Goal: Task Accomplishment & Management: Complete application form

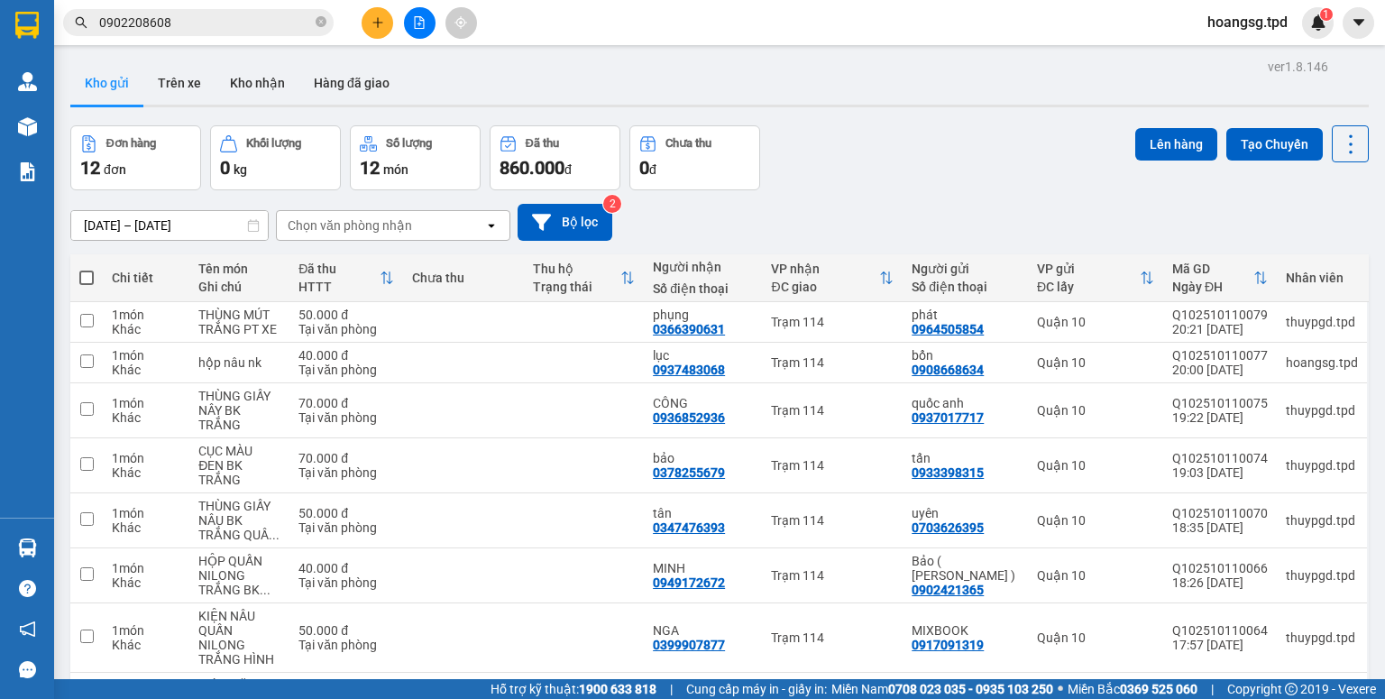
click at [322, 24] on icon "close-circle" at bounding box center [321, 21] width 11 height 11
click at [390, 33] on div at bounding box center [419, 23] width 135 height 32
click at [386, 31] on button at bounding box center [378, 23] width 32 height 32
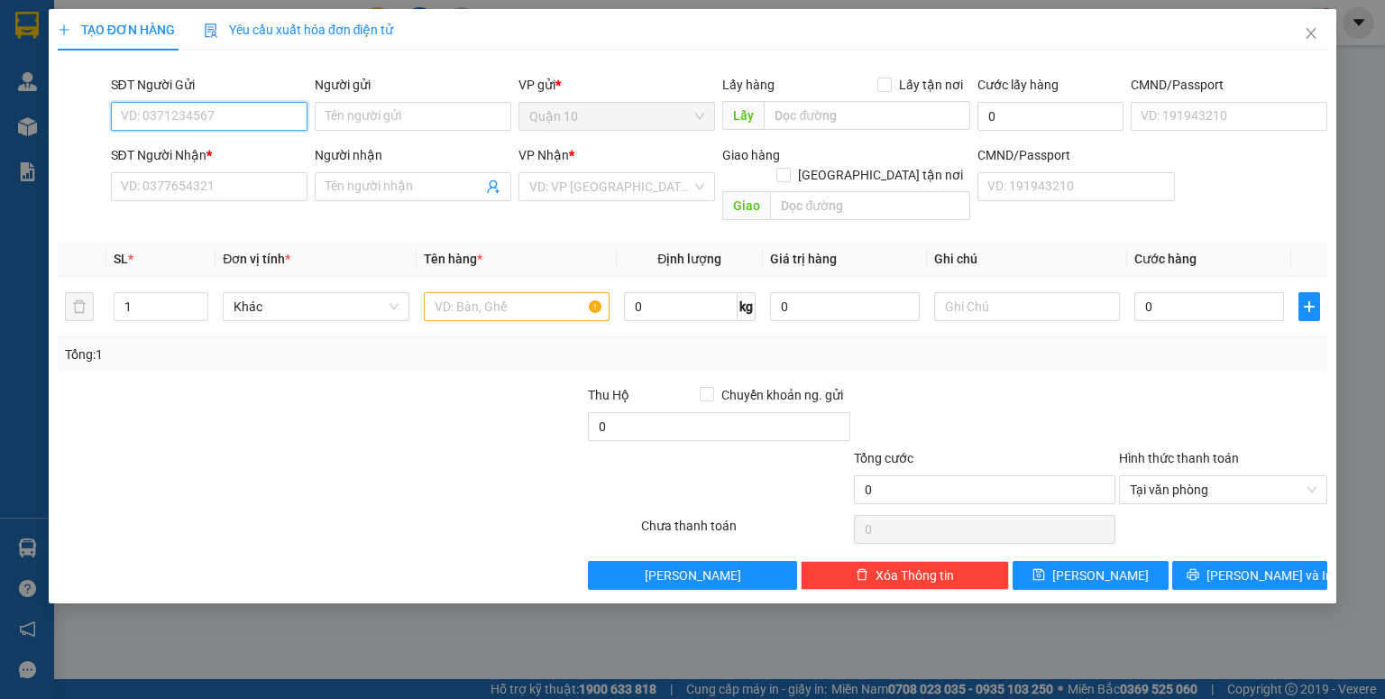
click at [189, 121] on input "SĐT Người Gửi" at bounding box center [209, 116] width 197 height 29
drag, startPoint x: 195, startPoint y: 149, endPoint x: 343, endPoint y: 201, distance: 156.8
click at [197, 150] on div "0903349124 - diễm chi" at bounding box center [209, 152] width 175 height 20
type input "0903349124"
type input "diễm chi"
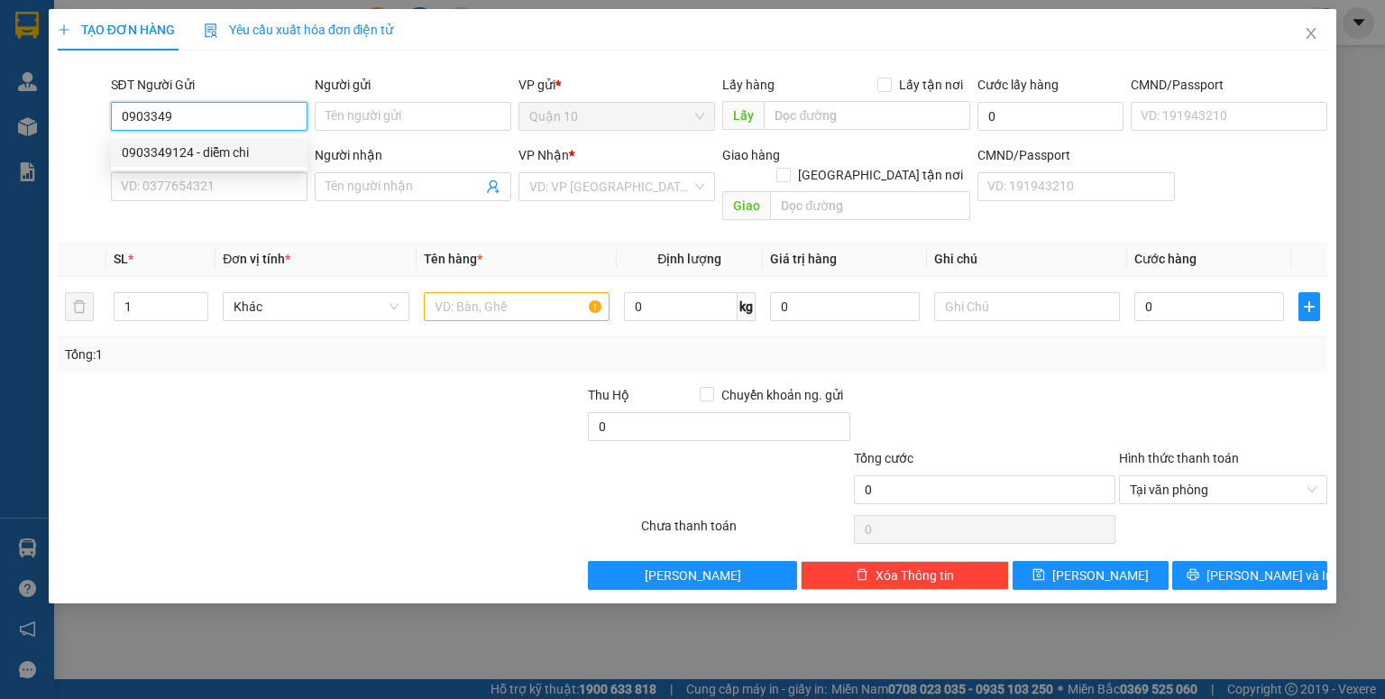
type input "083206003042"
type input "0847342368"
type input "chị nguyệt"
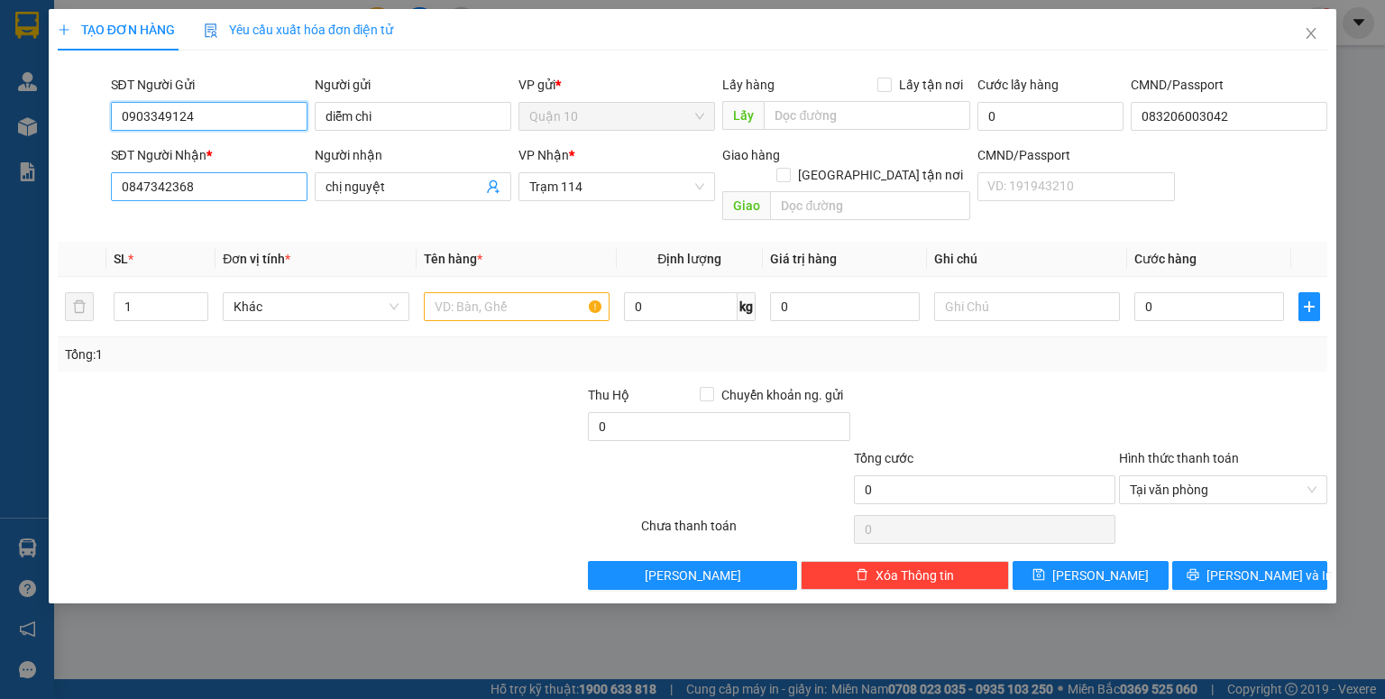
type input "0903349124"
click at [257, 199] on input "0847342368" at bounding box center [209, 186] width 197 height 29
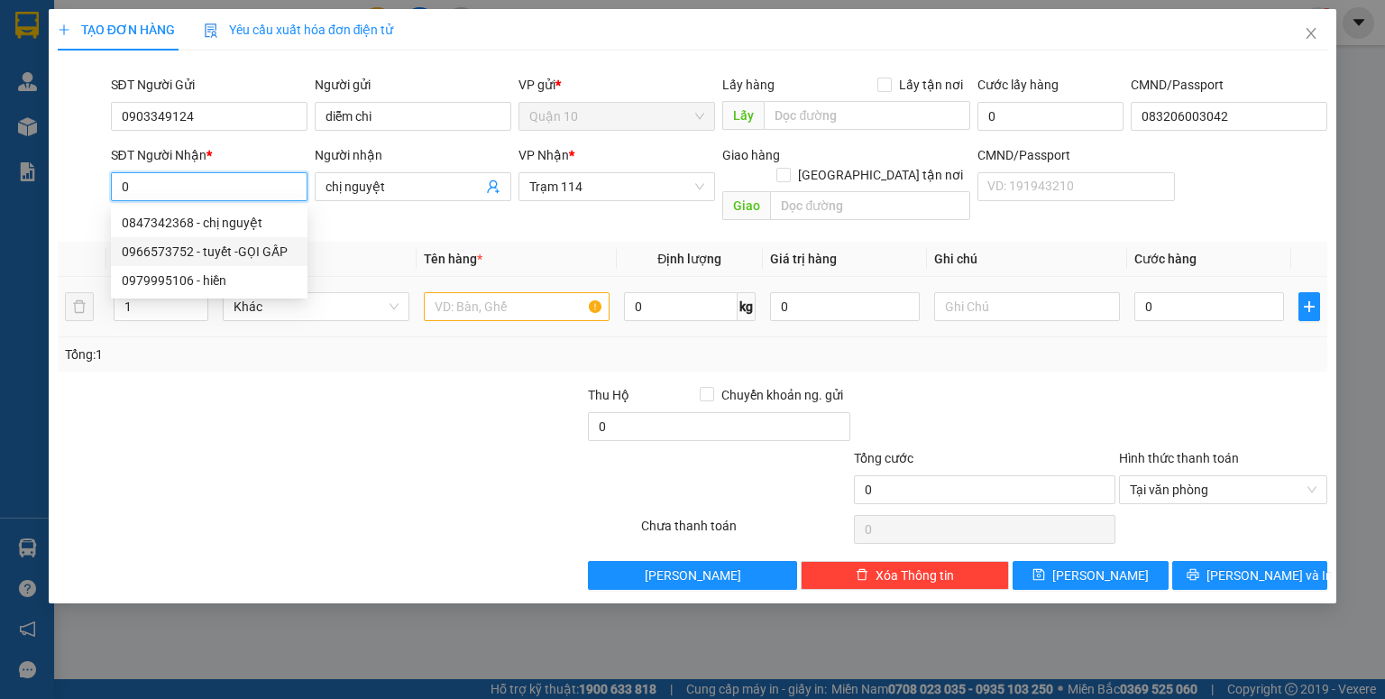
drag, startPoint x: 253, startPoint y: 246, endPoint x: 385, endPoint y: 264, distance: 132.9
click at [254, 248] on div "0966573752 - tuyết -GỌI GẤP" at bounding box center [209, 252] width 175 height 20
type input "0966573752"
type input "tuyết -GỌI GẤP"
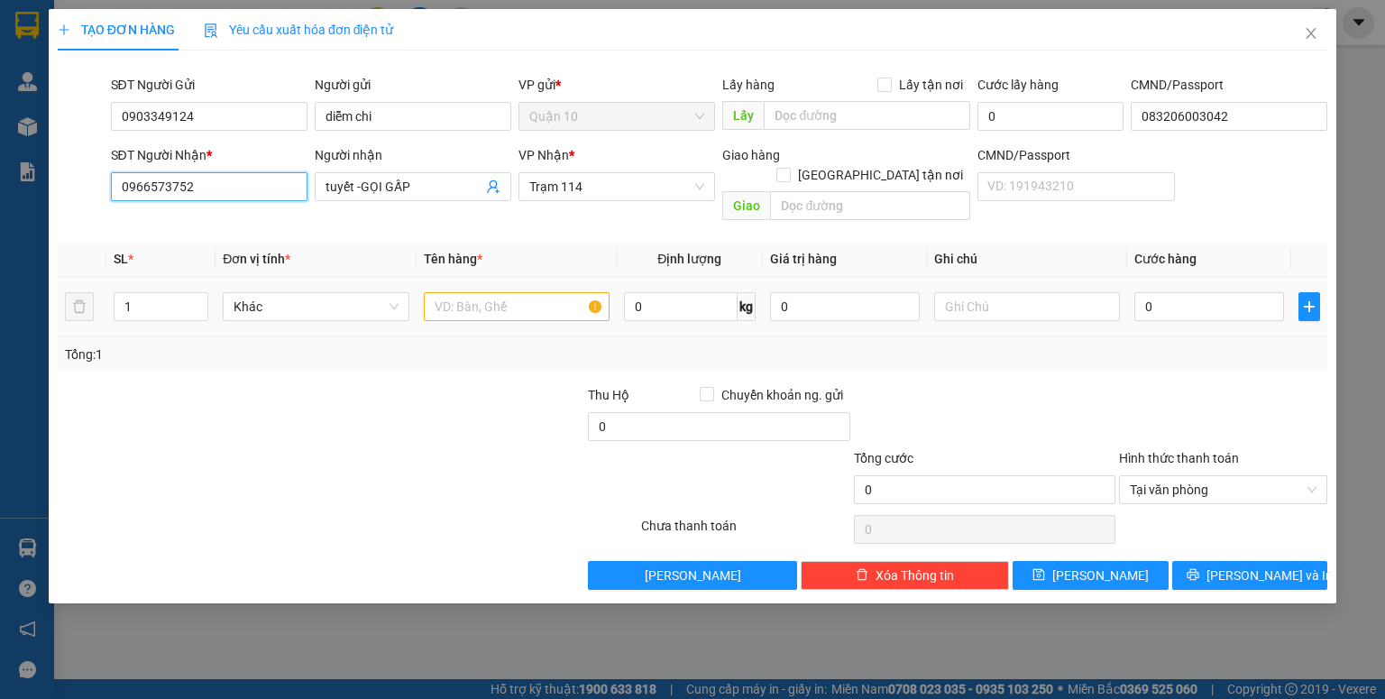
type input "0966573752"
drag, startPoint x: 476, startPoint y: 294, endPoint x: 471, endPoint y: 282, distance: 12.9
click at [474, 292] on input "text" at bounding box center [517, 306] width 186 height 29
type input "thùng hoa"
click at [770, 299] on input "0" at bounding box center [845, 306] width 150 height 29
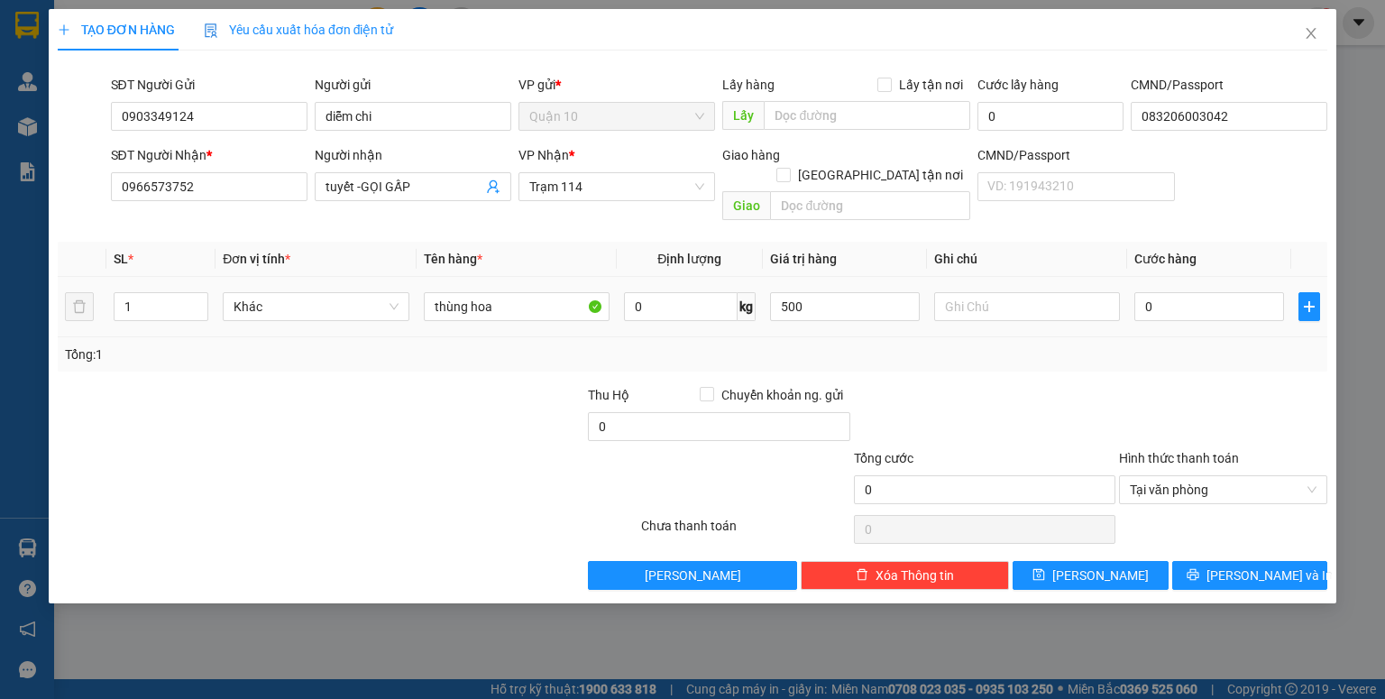
type input "500.000"
drag, startPoint x: 1004, startPoint y: 325, endPoint x: 1072, endPoint y: 316, distance: 68.3
click at [1021, 344] on div "Tổng: 1" at bounding box center [692, 354] width 1255 height 20
click at [1143, 292] on input "0" at bounding box center [1209, 306] width 150 height 29
type input "6"
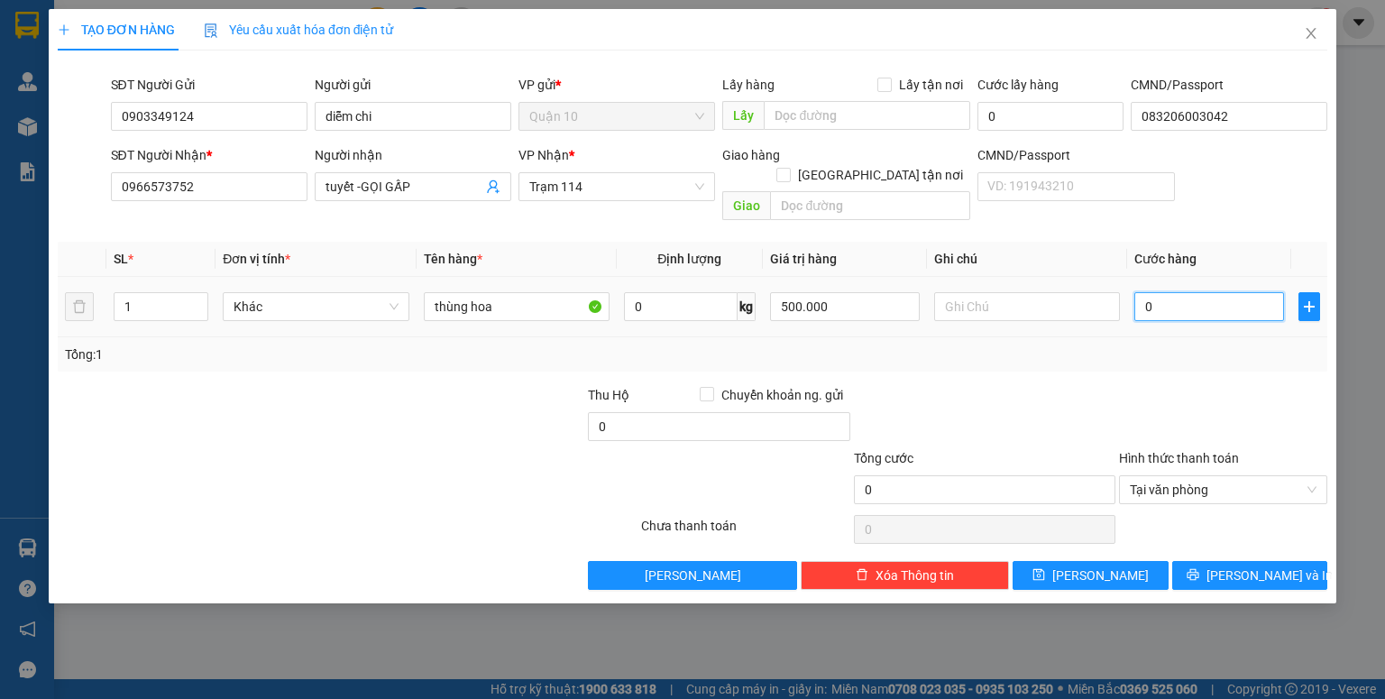
type input "6"
type input "60"
click at [1142, 344] on div "Tổng: 1" at bounding box center [692, 354] width 1255 height 20
type input "60.000"
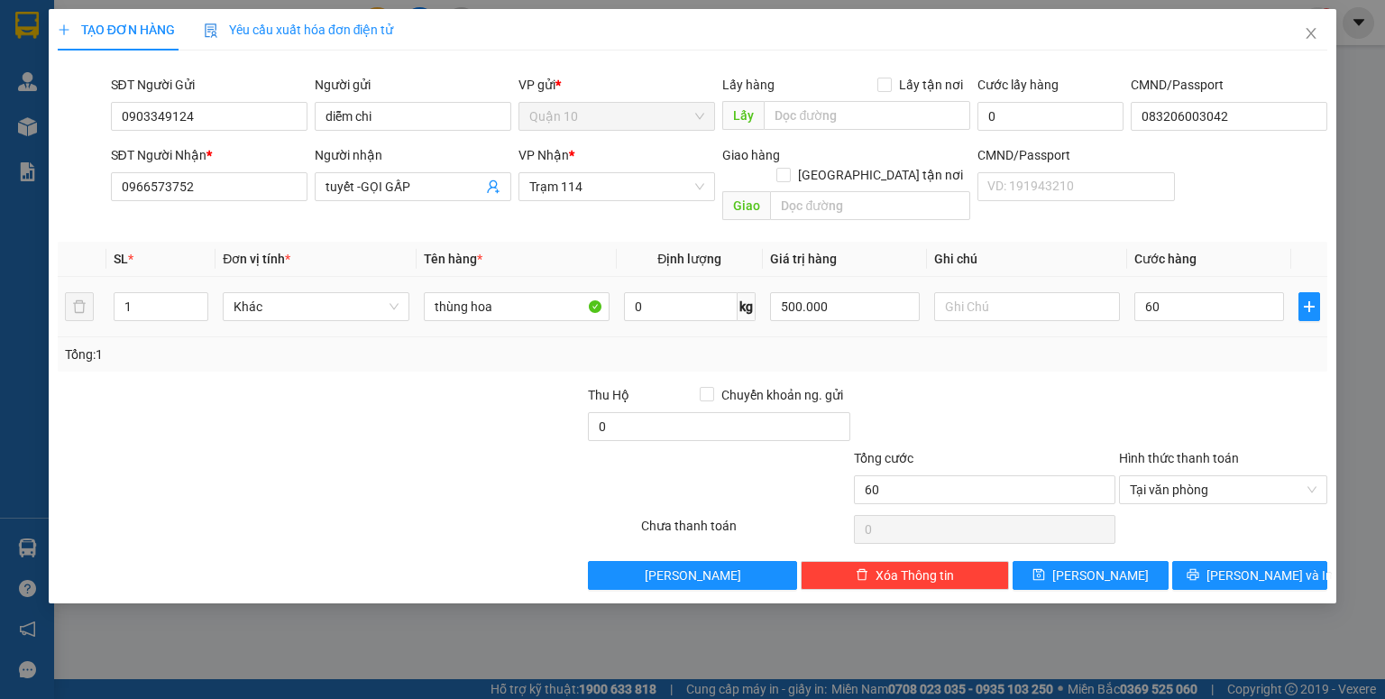
type input "60.000"
click at [1126, 561] on button "Lưu" at bounding box center [1090, 575] width 156 height 29
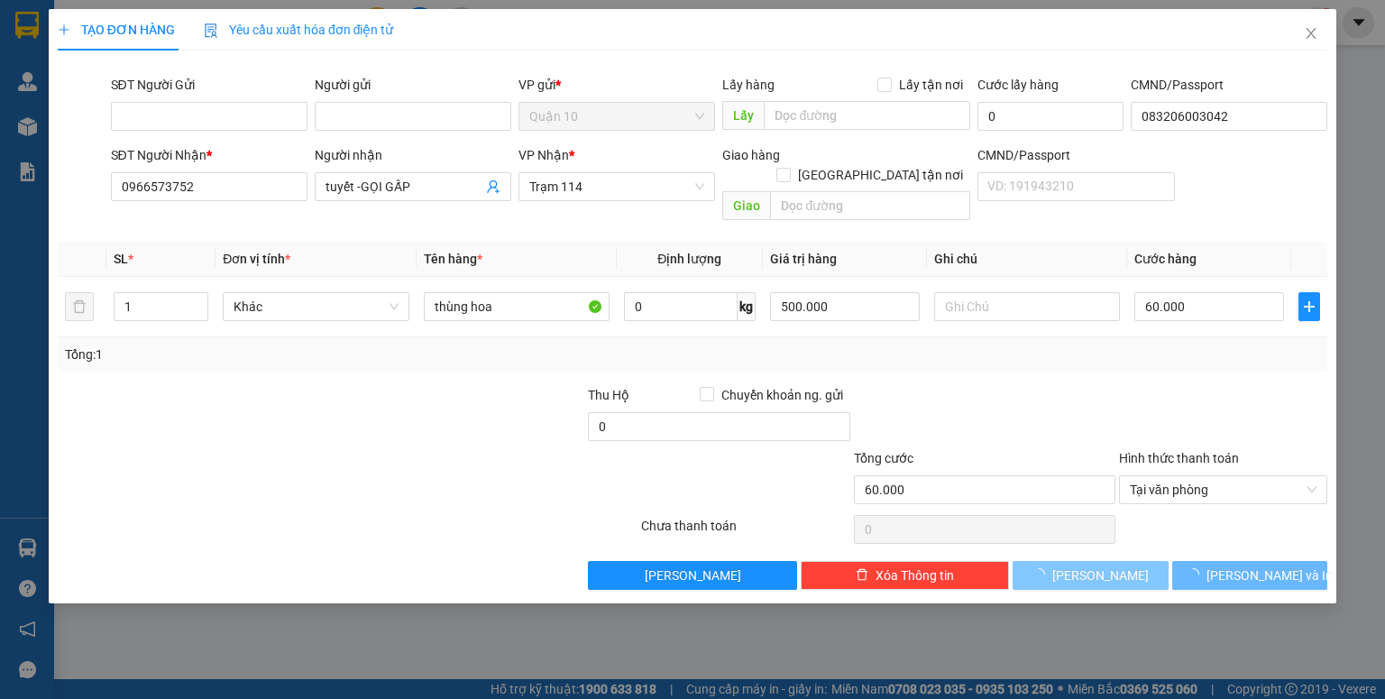
type input "0"
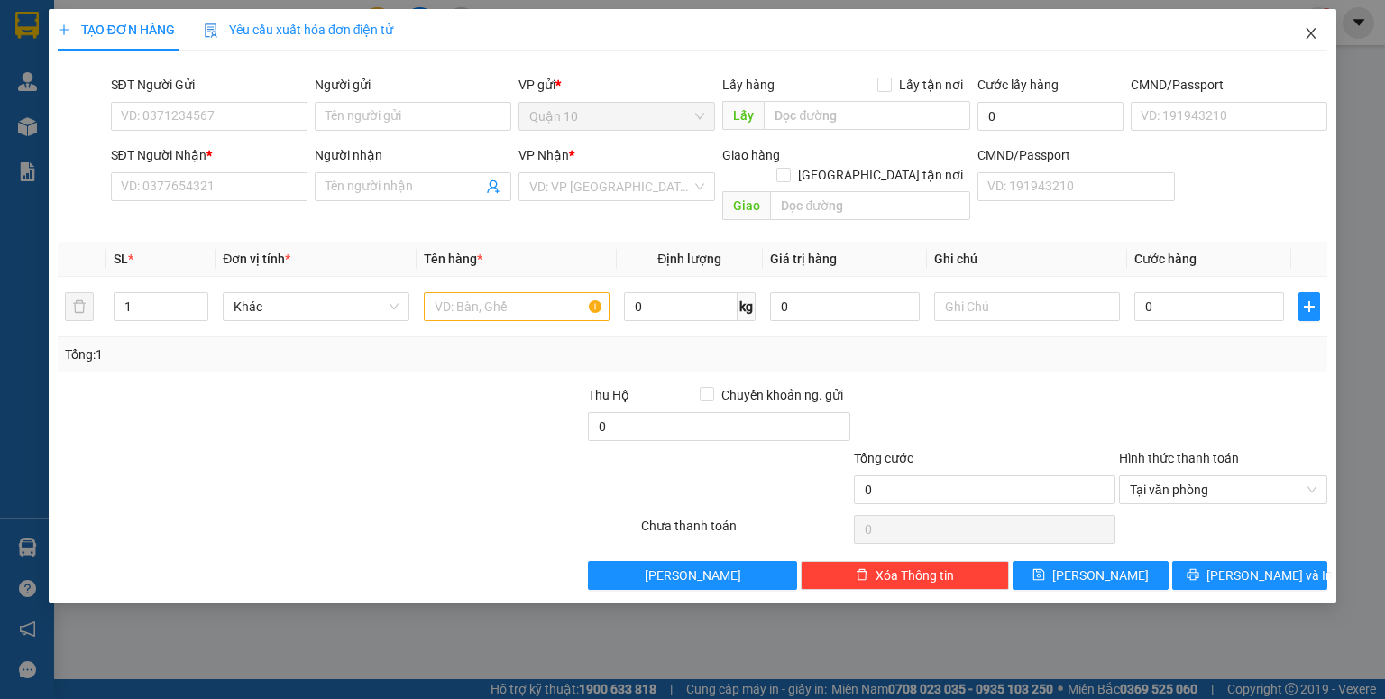
click at [1309, 40] on icon "close" at bounding box center [1311, 33] width 14 height 14
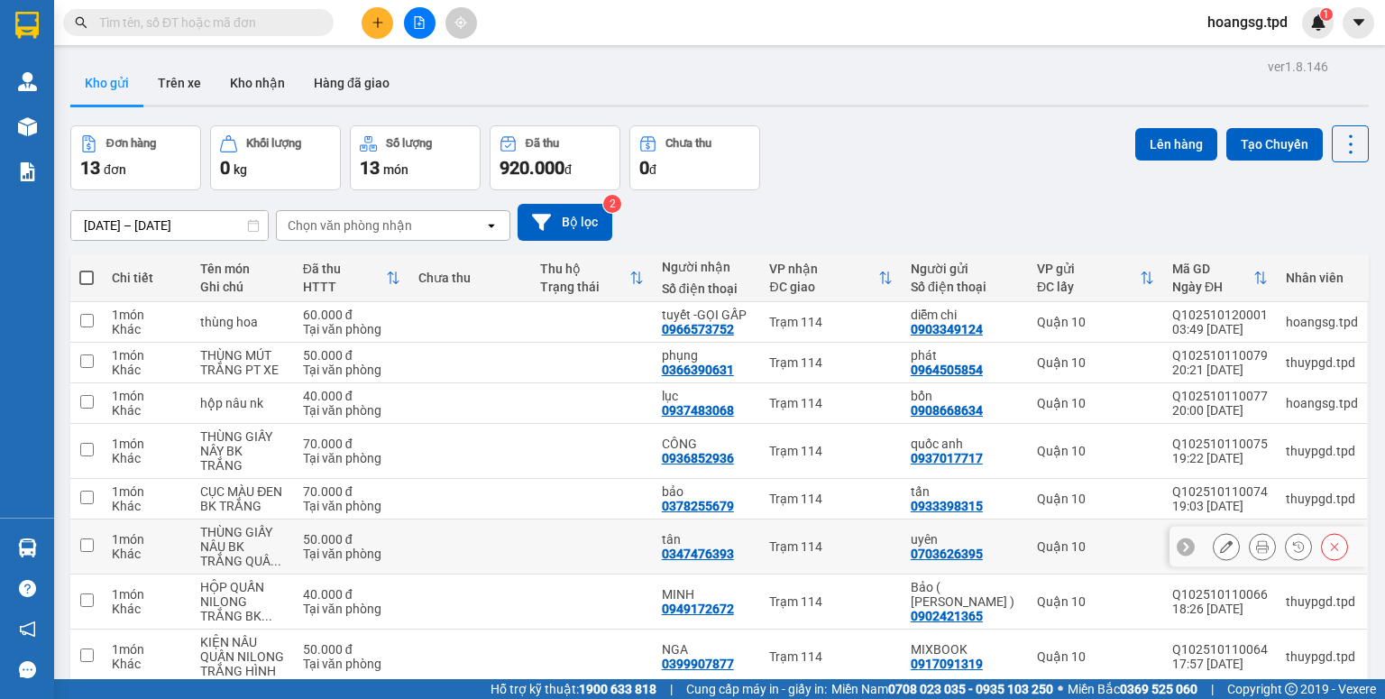
scroll to position [157, 0]
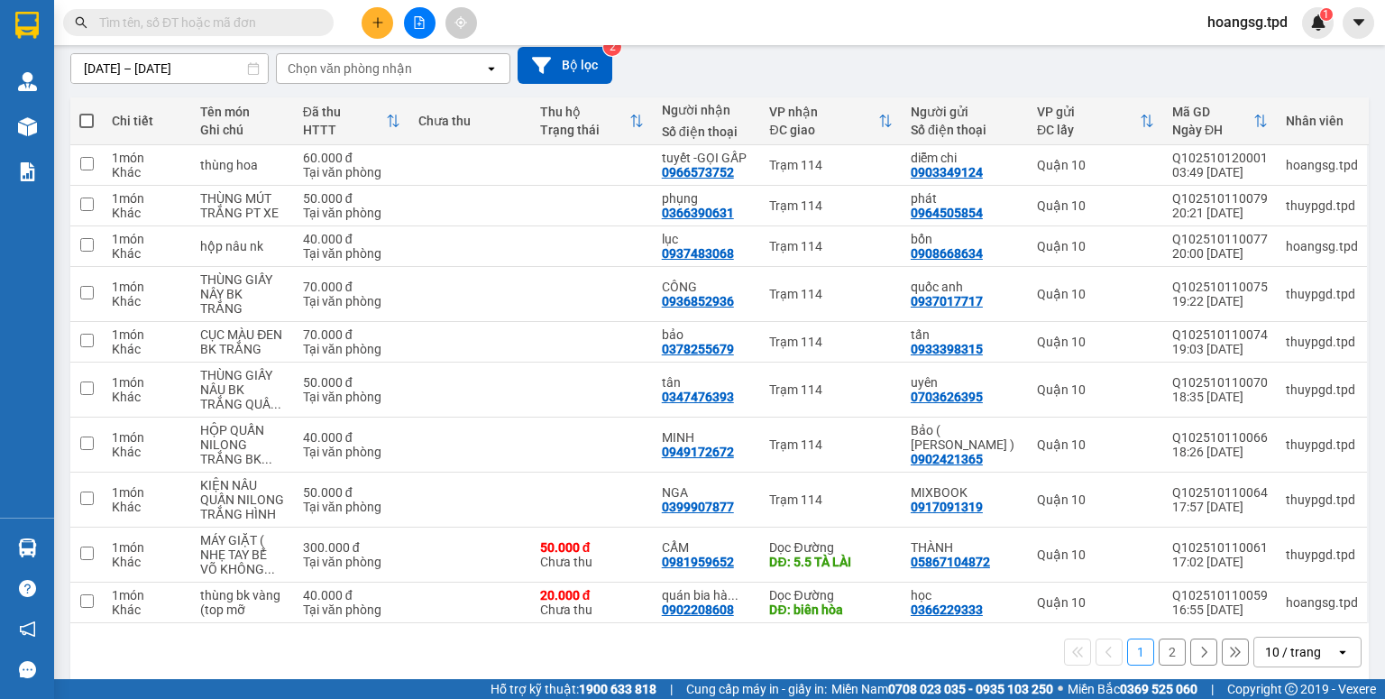
click at [1265, 643] on div "10 / trang" at bounding box center [1293, 652] width 56 height 18
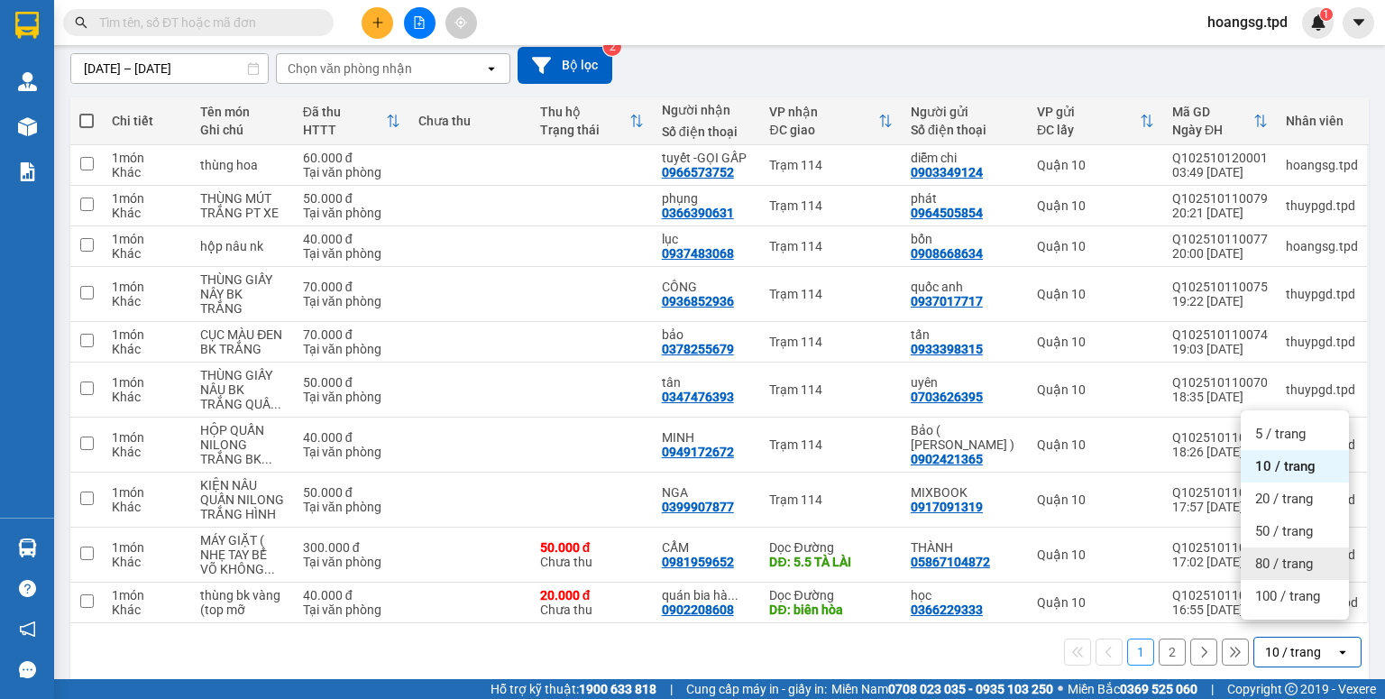
click at [1268, 585] on div "100 / trang" at bounding box center [1295, 596] width 108 height 32
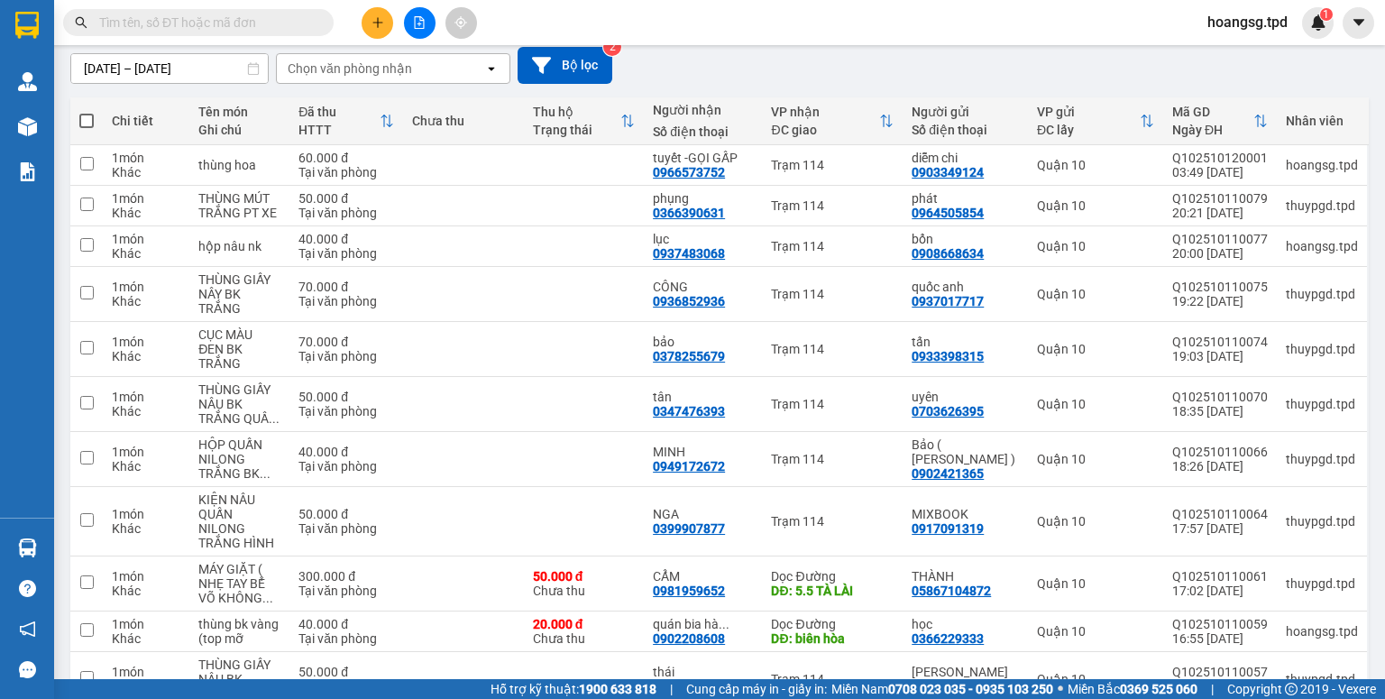
click at [83, 119] on span at bounding box center [86, 121] width 14 height 14
click at [87, 112] on input "checkbox" at bounding box center [87, 112] width 0 height 0
checkbox input "true"
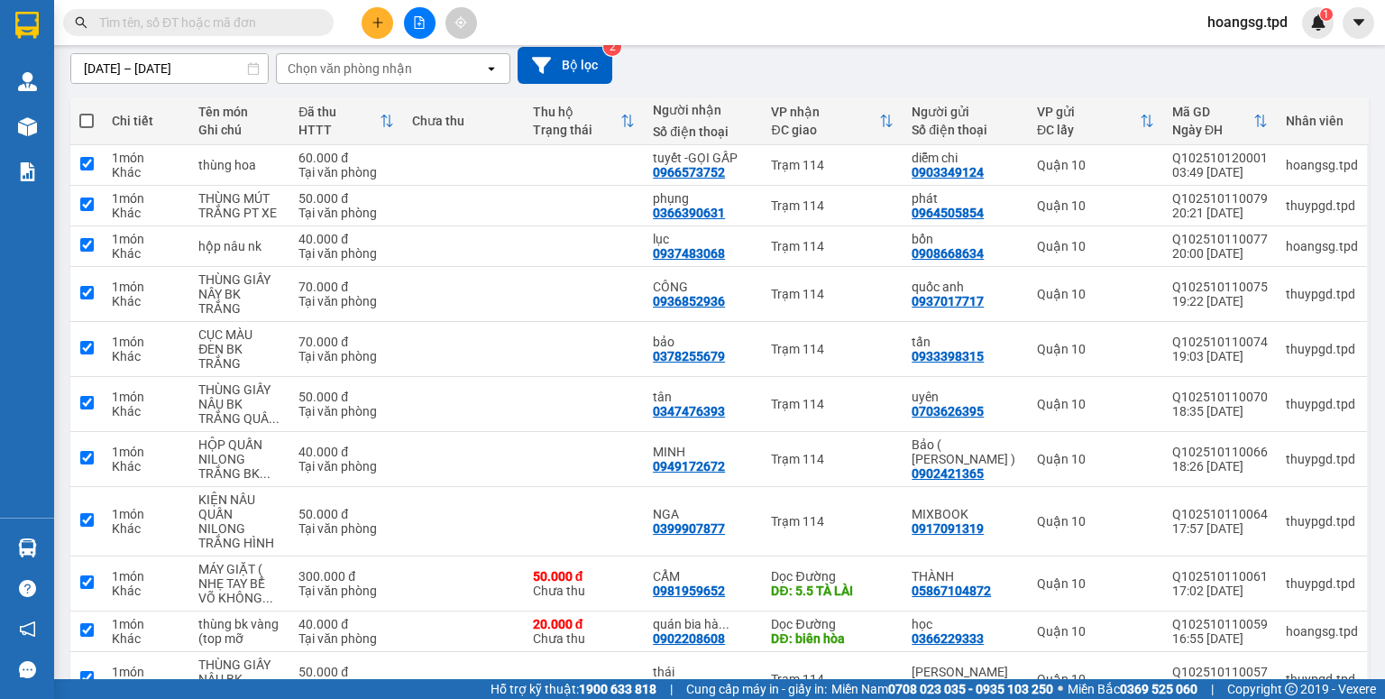
checkbox input "true"
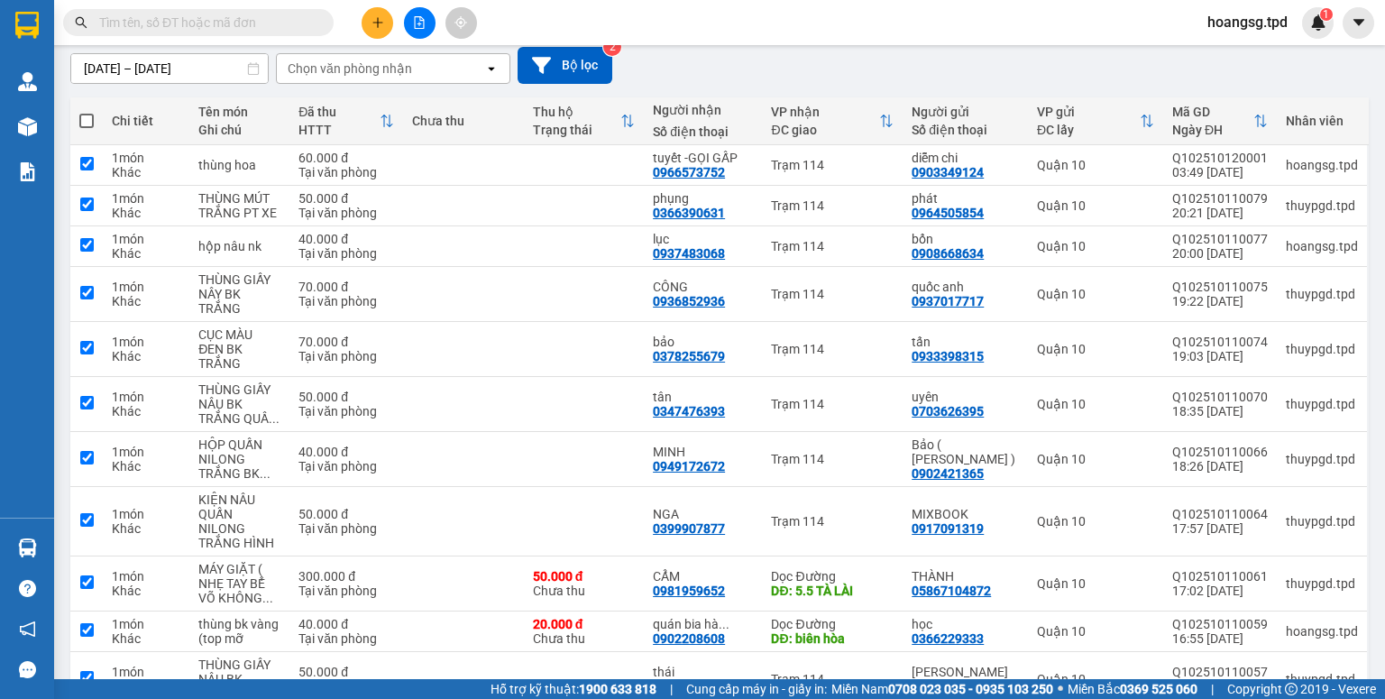
checkbox input "true"
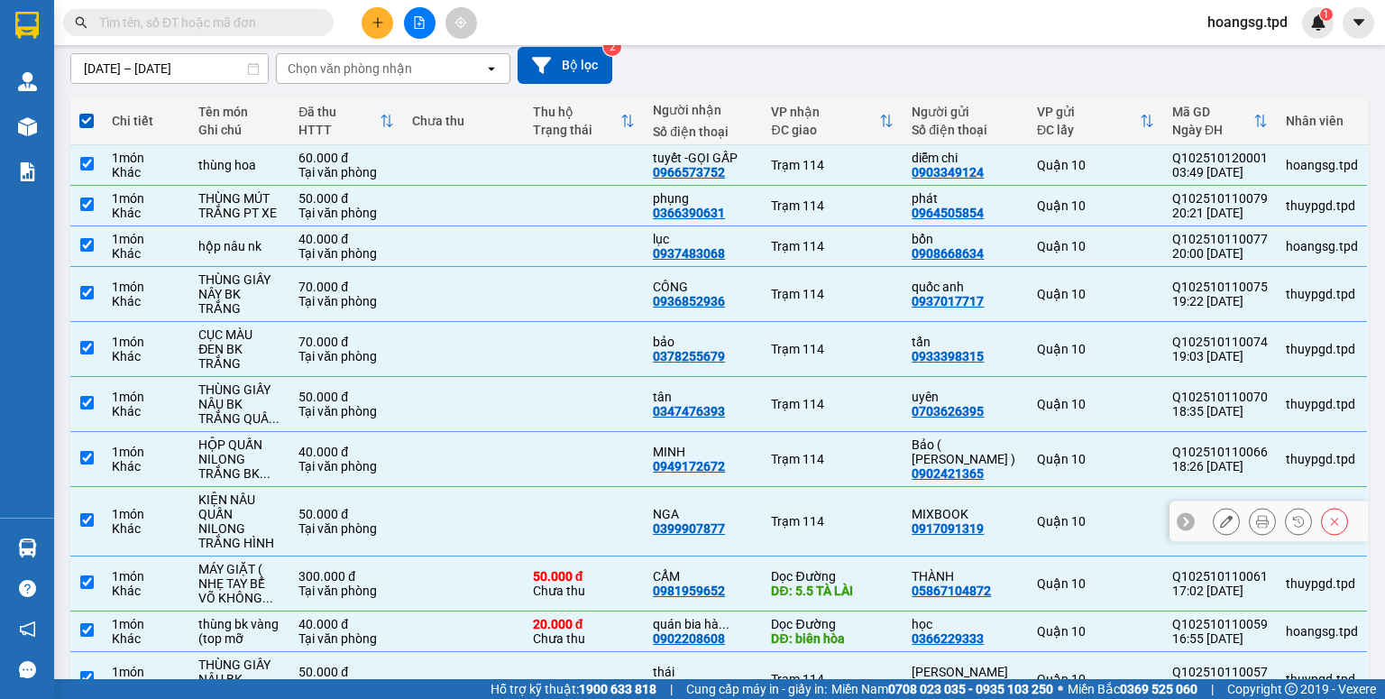
scroll to position [301, 0]
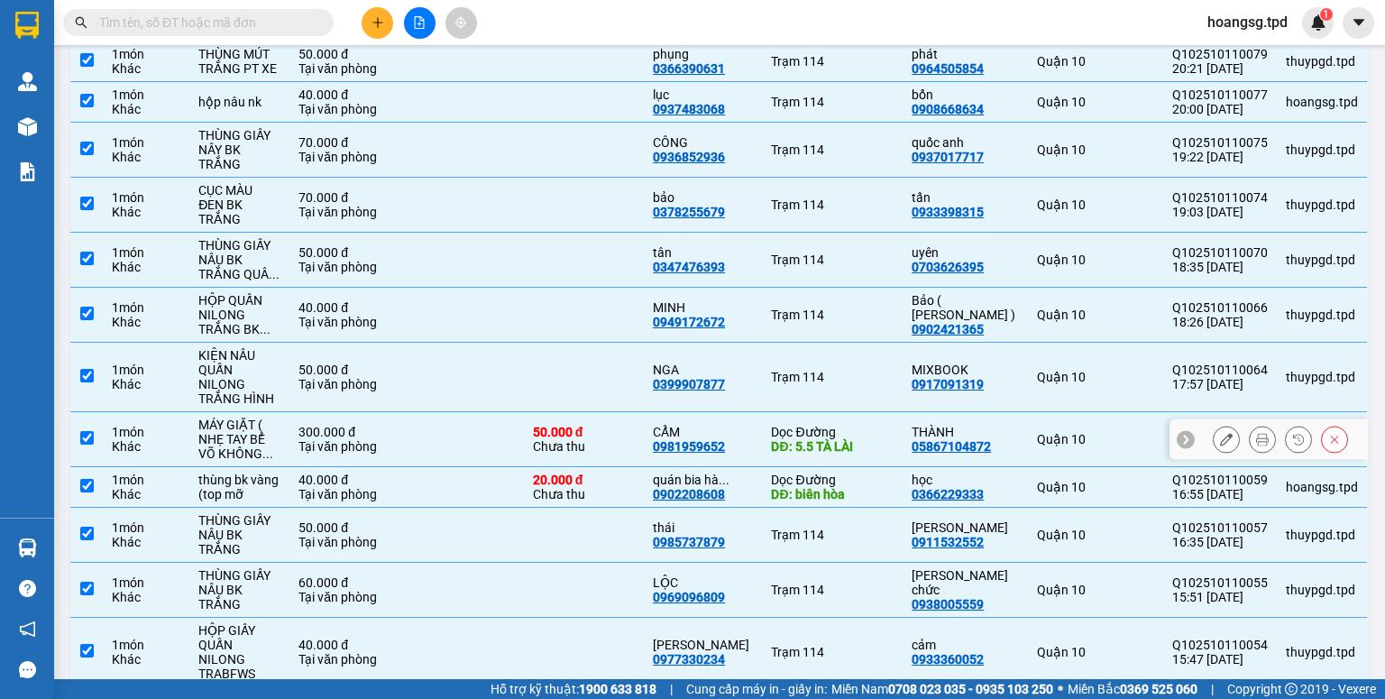
drag, startPoint x: 83, startPoint y: 395, endPoint x: 90, endPoint y: 422, distance: 28.0
click at [87, 412] on td at bounding box center [86, 439] width 32 height 55
checkbox input "false"
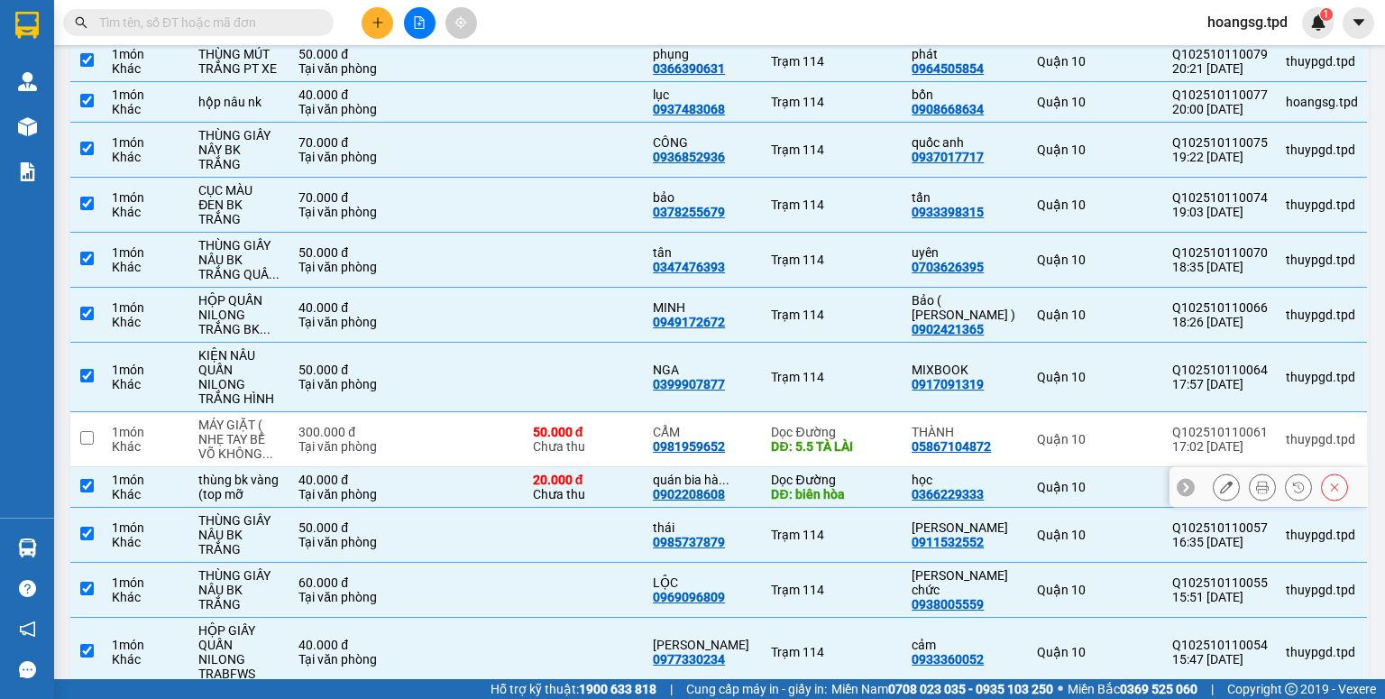
click at [90, 479] on input "checkbox" at bounding box center [87, 486] width 14 height 14
checkbox input "false"
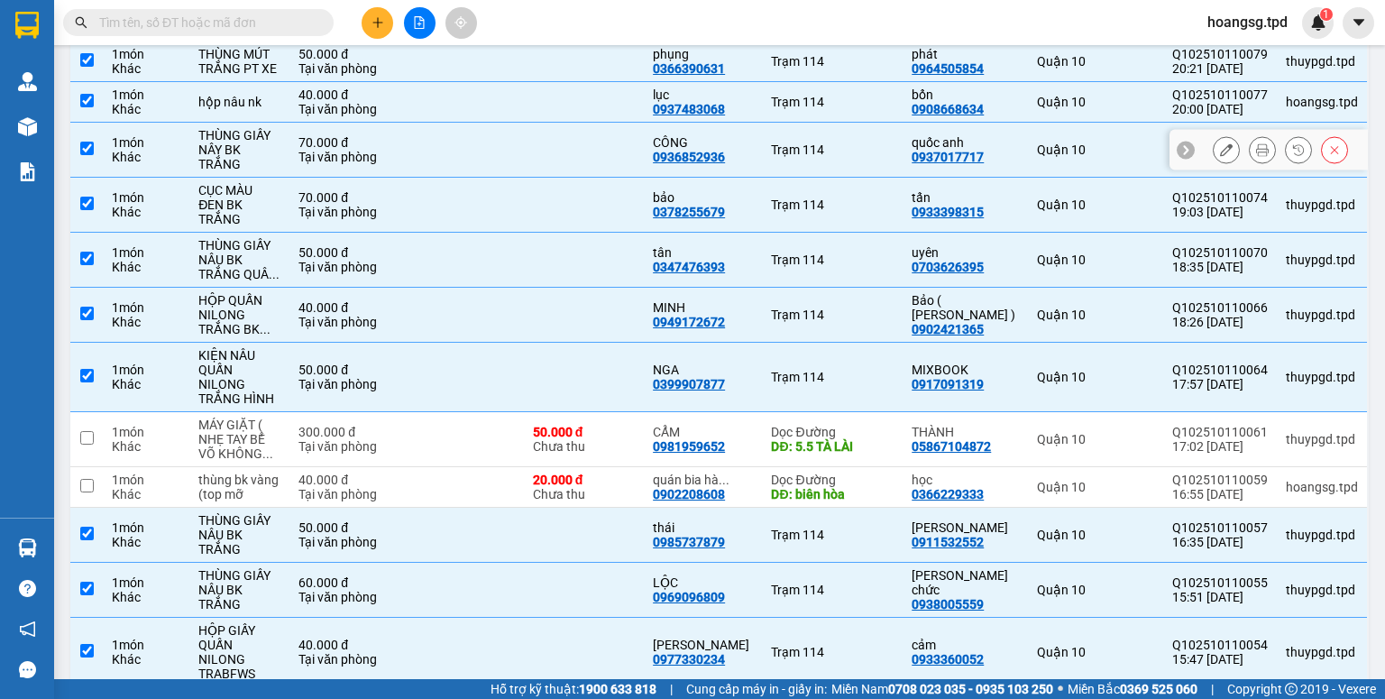
scroll to position [0, 0]
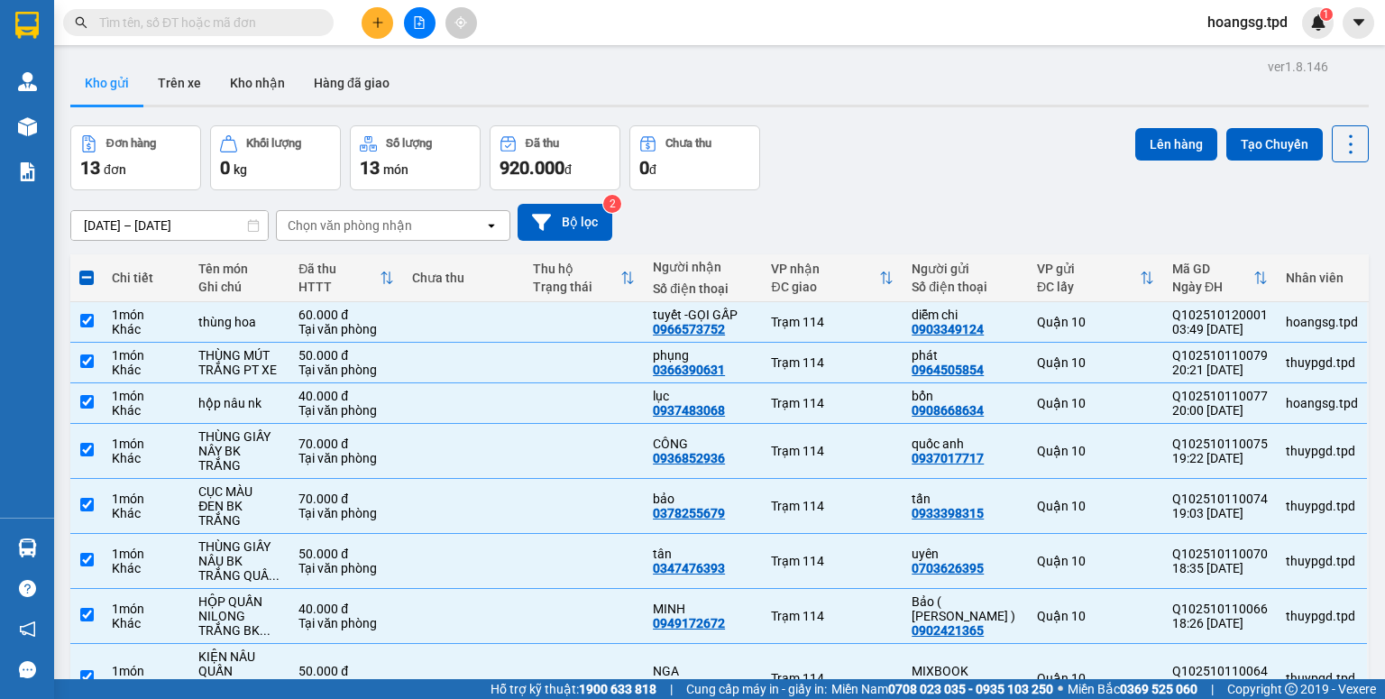
click at [1168, 126] on div "Lên hàng Tạo Chuyến" at bounding box center [1252, 143] width 234 height 37
click at [1165, 137] on button "Lên hàng" at bounding box center [1176, 144] width 82 height 32
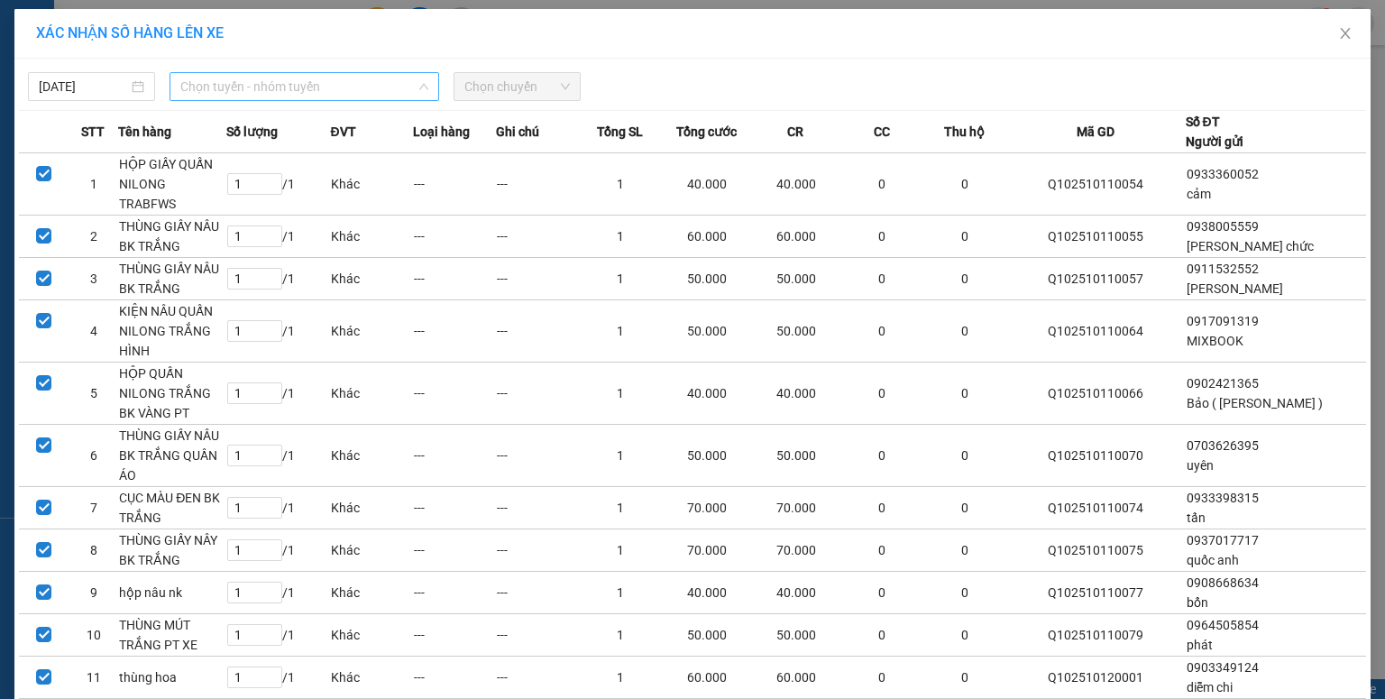
click at [200, 98] on span "Chọn tuyến - nhóm tuyến" at bounding box center [304, 86] width 248 height 27
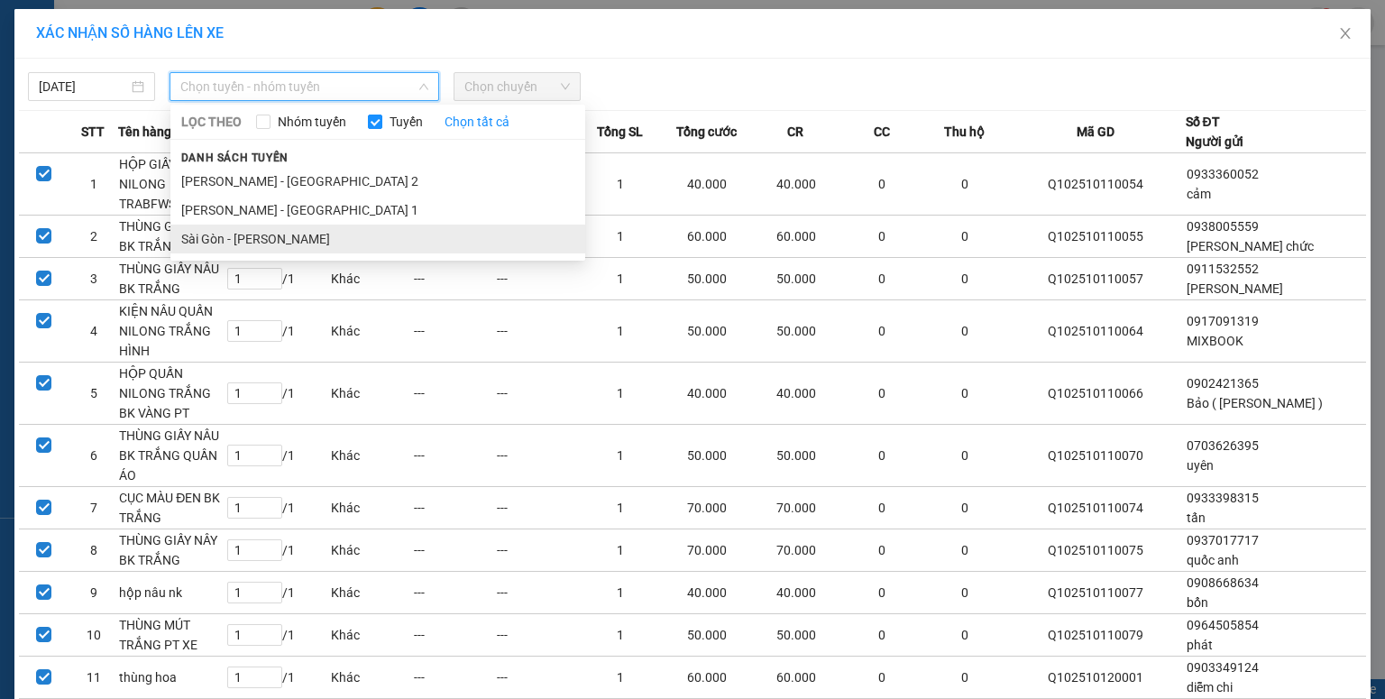
click at [230, 233] on li "Sài Gòn - [PERSON_NAME]" at bounding box center [377, 238] width 415 height 29
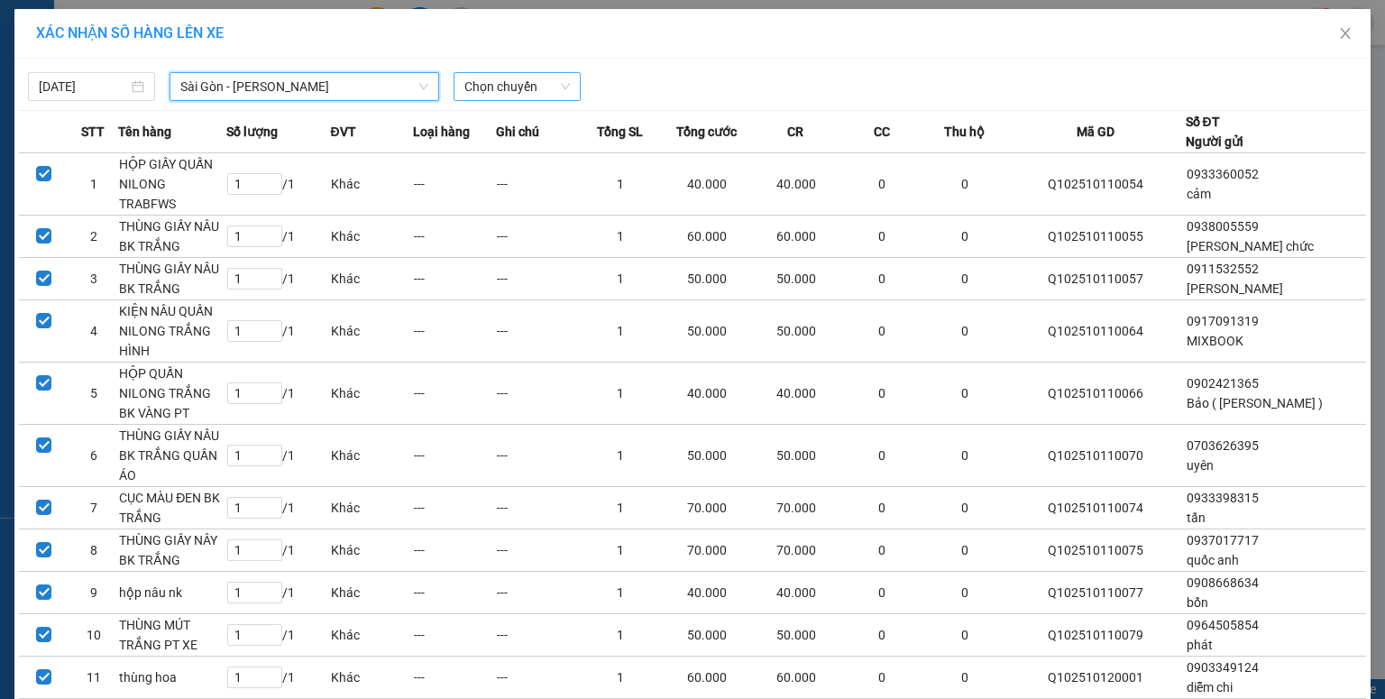
click at [501, 87] on span "Chọn chuyến" at bounding box center [516, 86] width 105 height 27
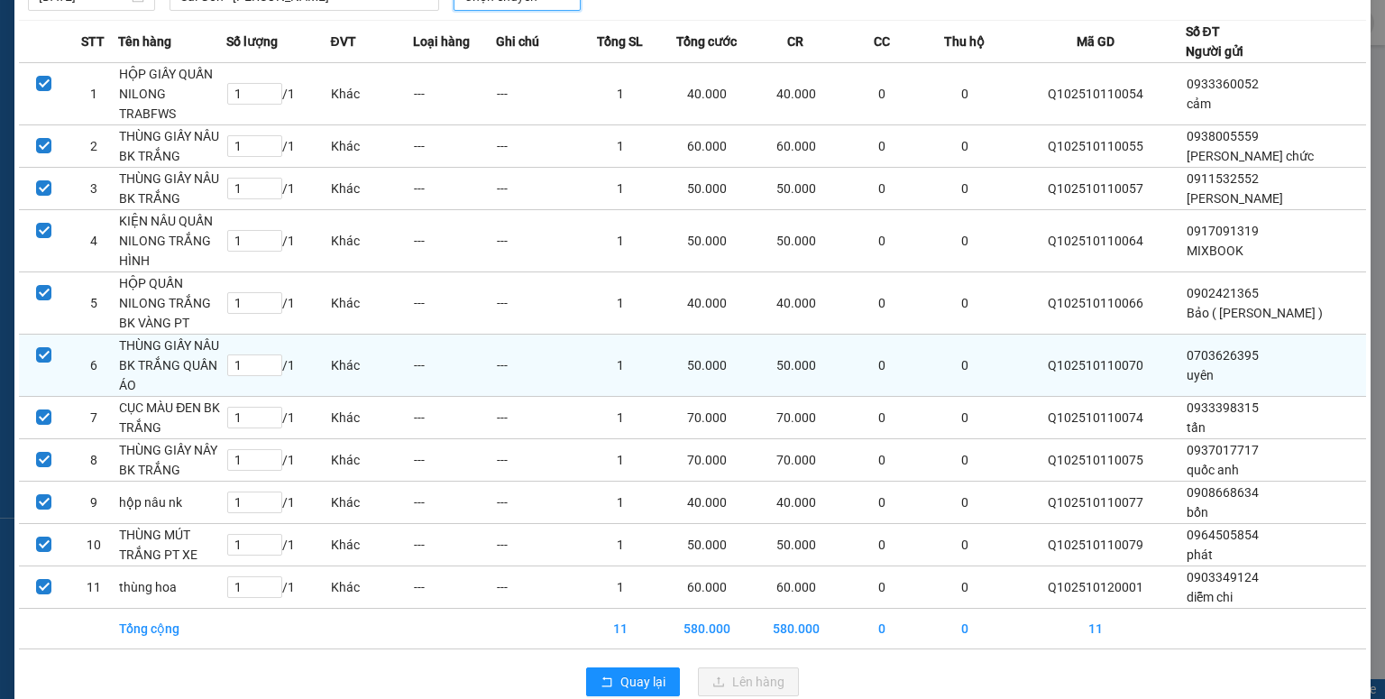
scroll to position [119, 0]
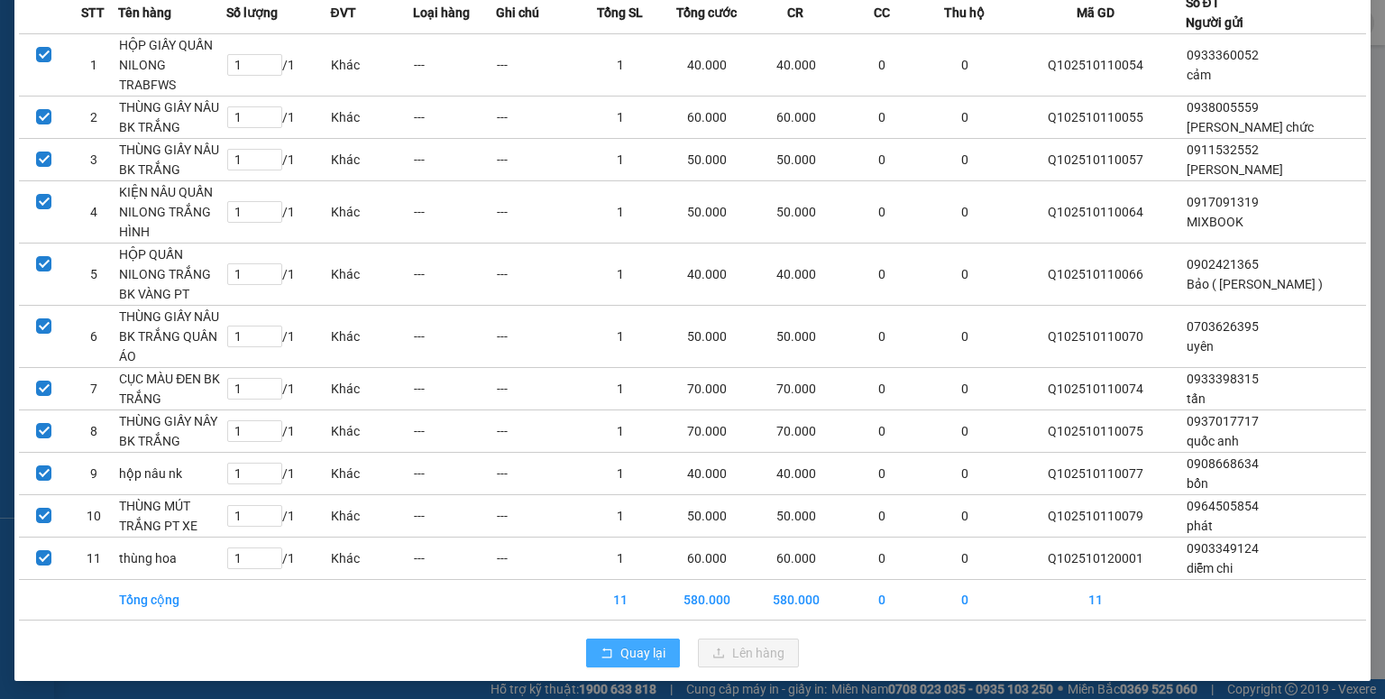
click at [660, 638] on button "Quay lại" at bounding box center [633, 652] width 94 height 29
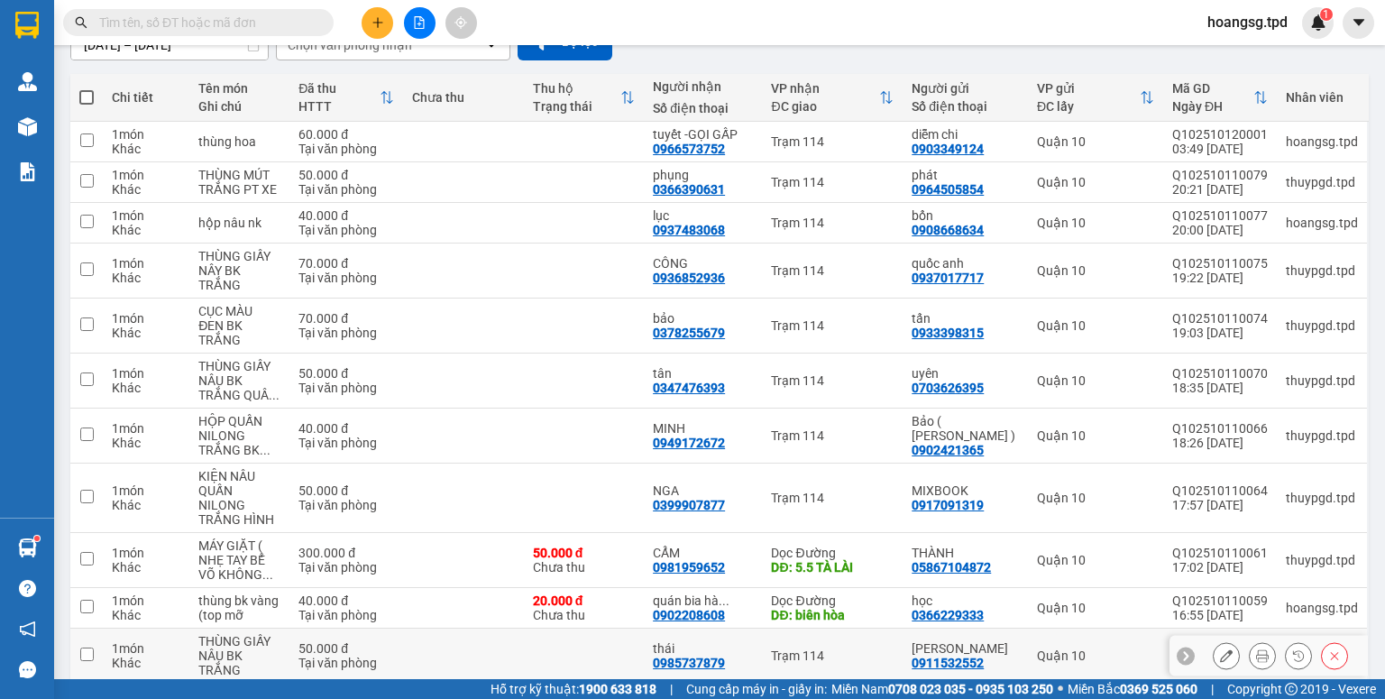
scroll to position [321, 0]
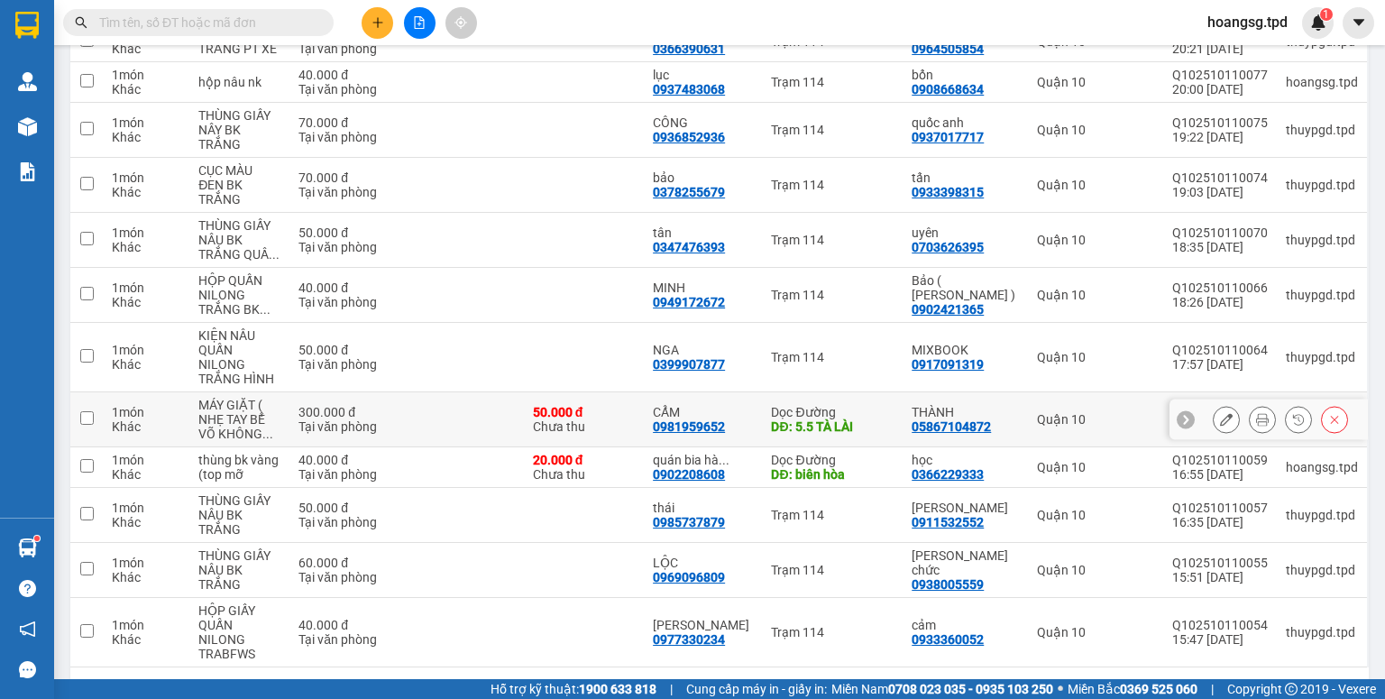
click at [87, 411] on input "checkbox" at bounding box center [87, 418] width 14 height 14
checkbox input "true"
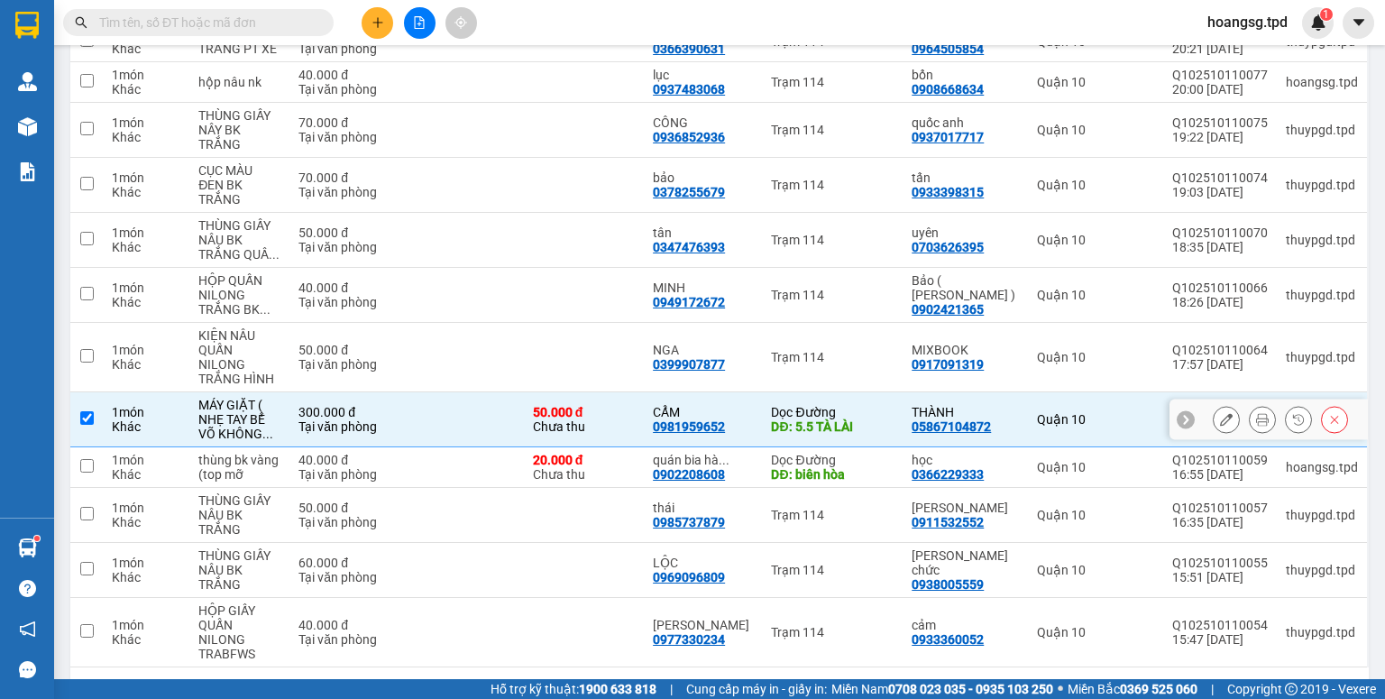
scroll to position [0, 0]
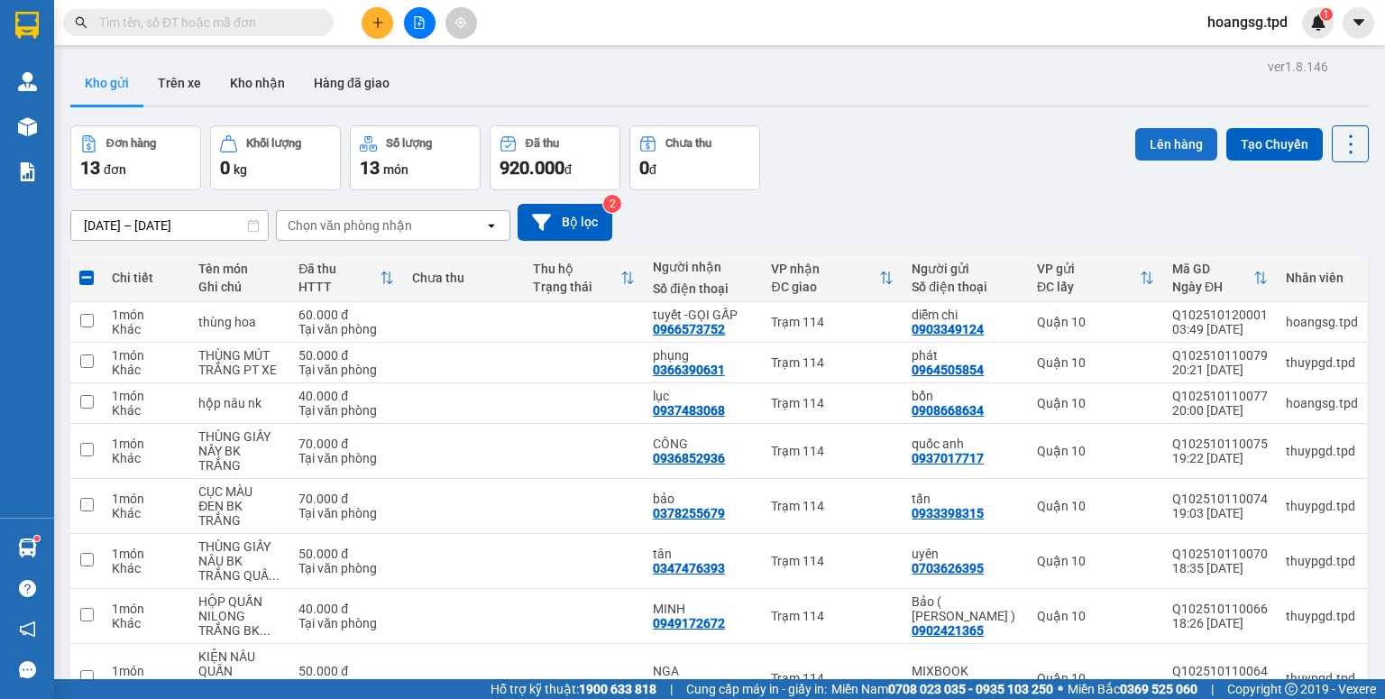
click at [1154, 151] on button "Lên hàng" at bounding box center [1176, 144] width 82 height 32
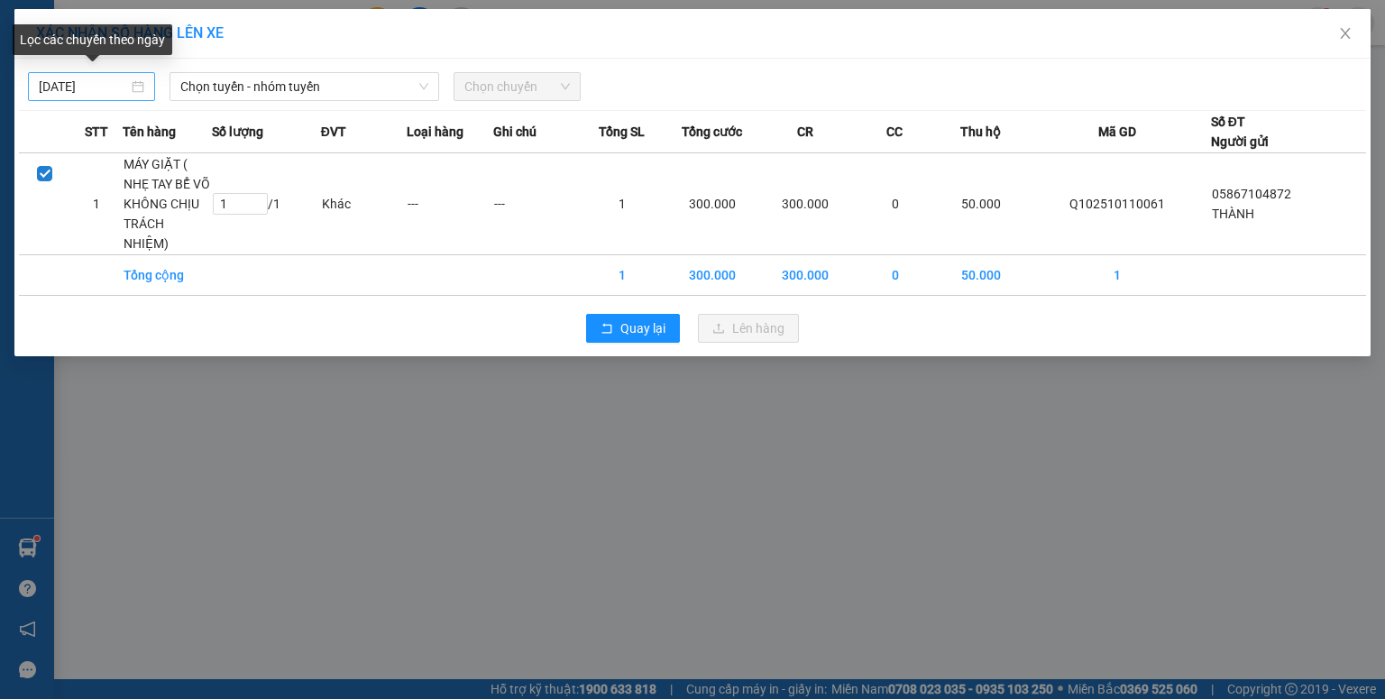
click at [55, 88] on input "[DATE]" at bounding box center [83, 87] width 89 height 20
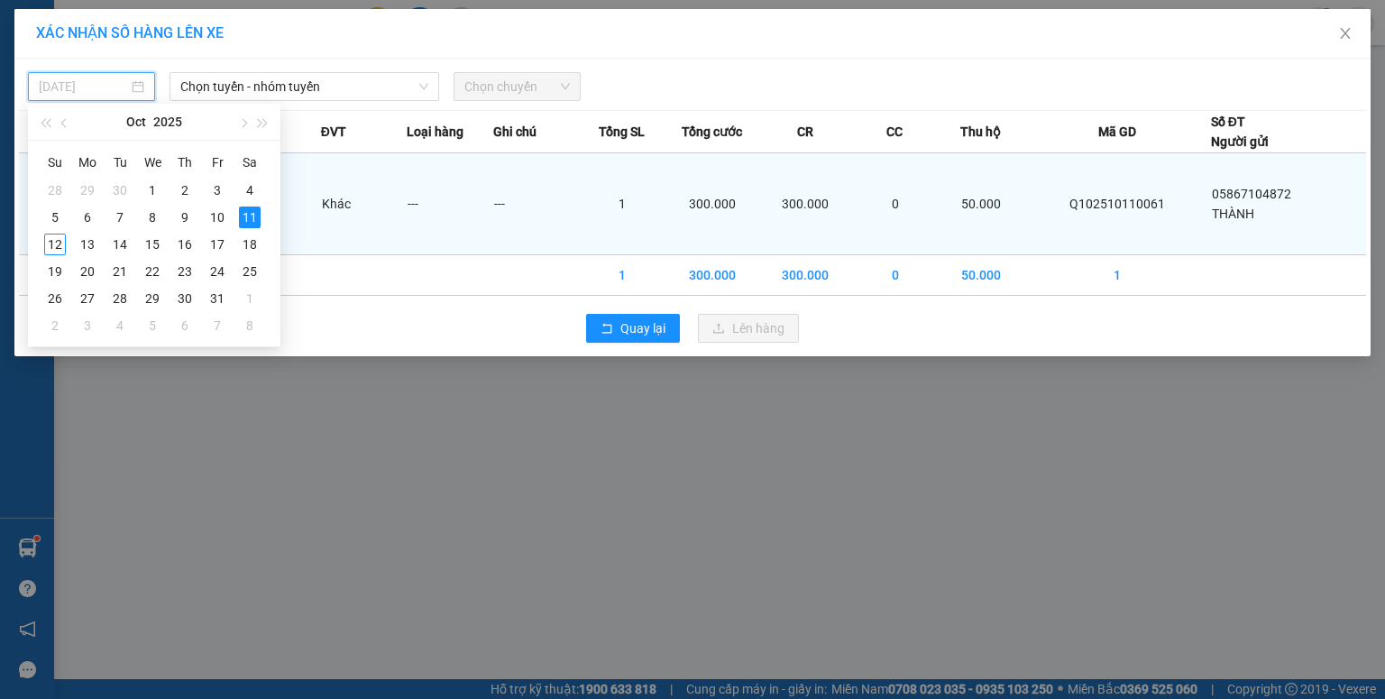
drag, startPoint x: 56, startPoint y: 236, endPoint x: 200, endPoint y: 169, distance: 158.9
click at [61, 234] on div "12" at bounding box center [55, 245] width 22 height 22
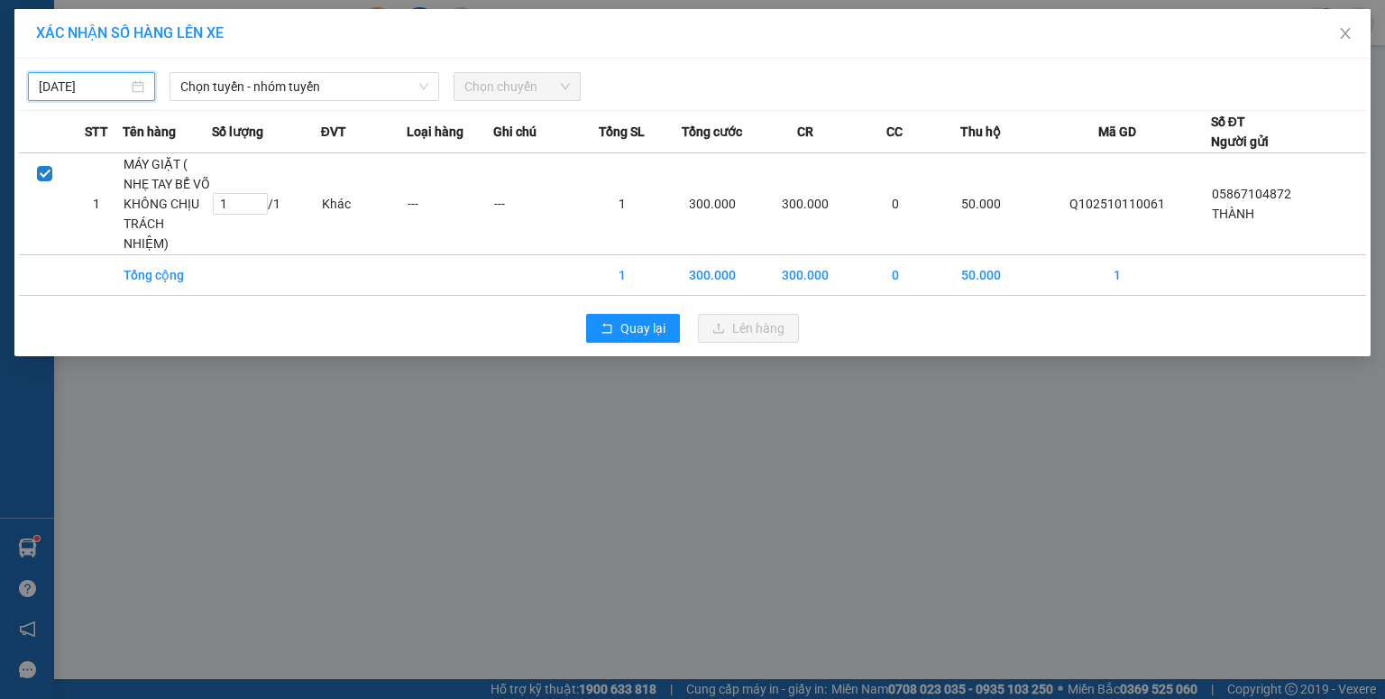
type input "[DATE]"
click at [314, 92] on span "Chọn tuyến - nhóm tuyến" at bounding box center [304, 86] width 248 height 27
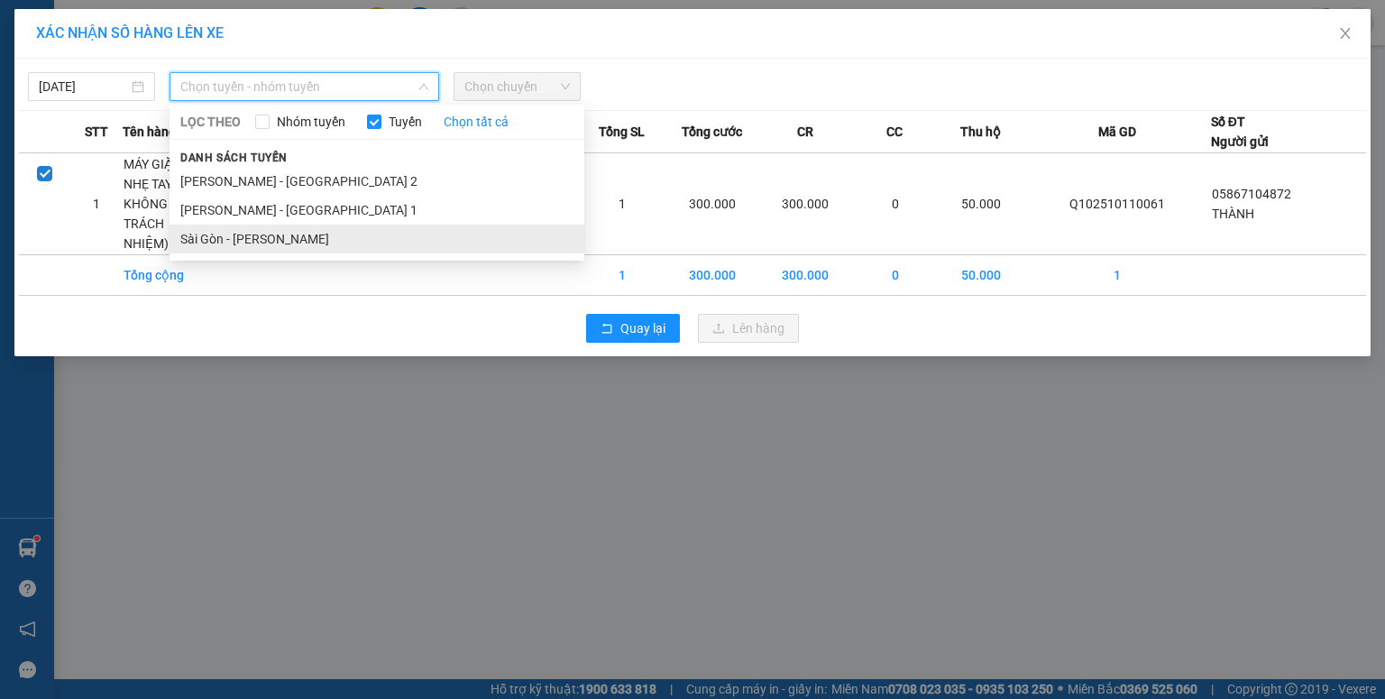
drag, startPoint x: 290, startPoint y: 236, endPoint x: 530, endPoint y: 108, distance: 271.8
click at [294, 236] on li "Sài Gòn - [PERSON_NAME]" at bounding box center [376, 238] width 415 height 29
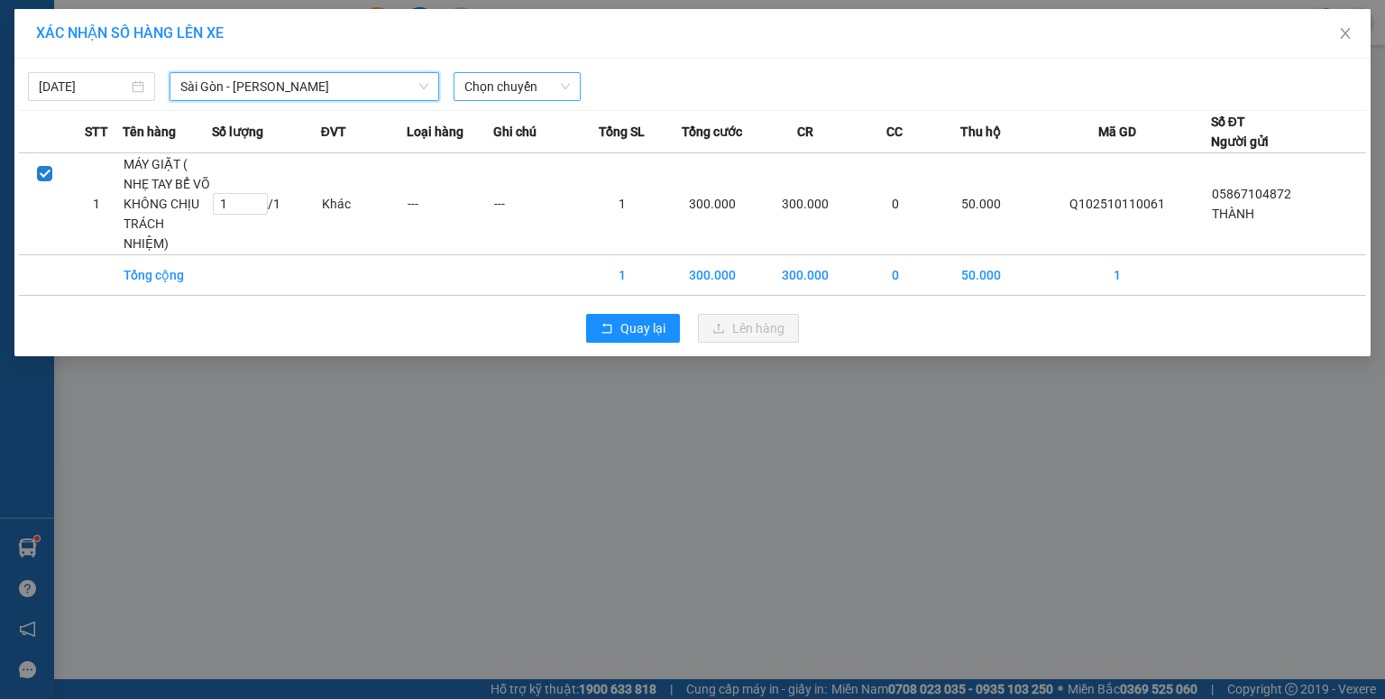
click at [536, 91] on span "Chọn chuyến" at bounding box center [516, 86] width 105 height 27
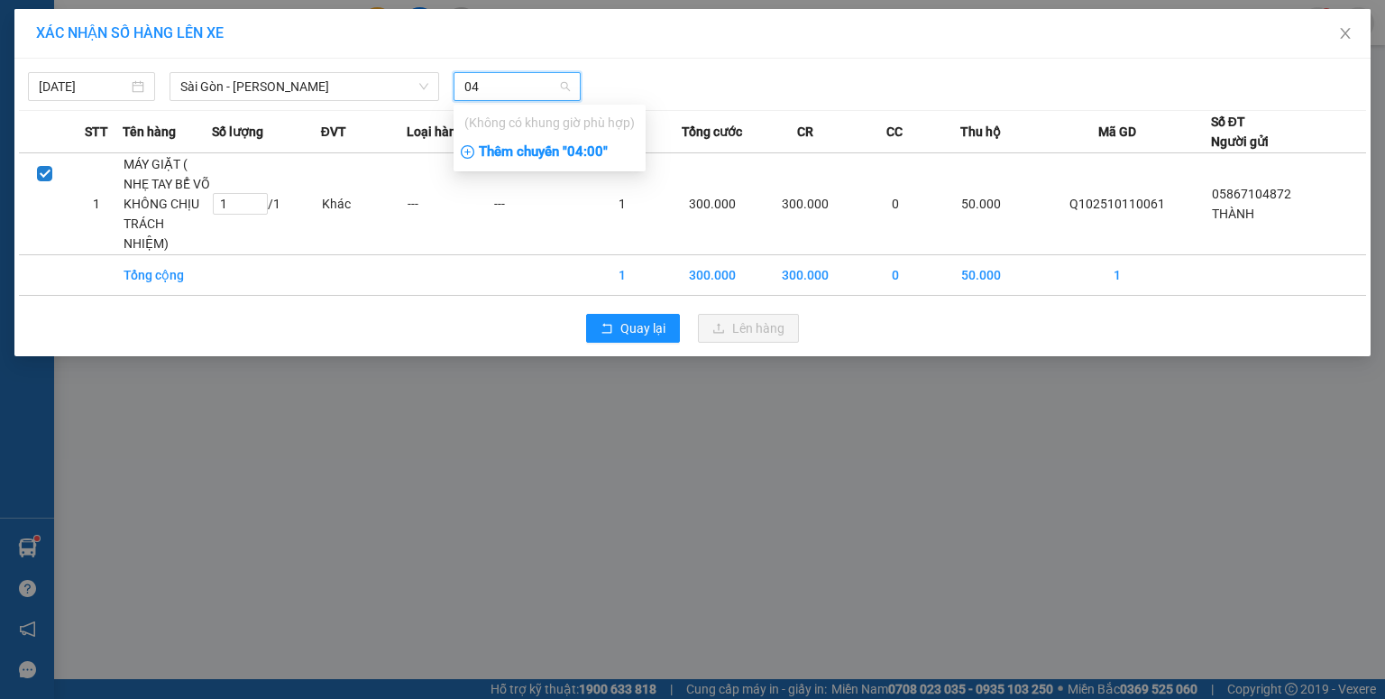
type input "04"
drag, startPoint x: 548, startPoint y: 162, endPoint x: 562, endPoint y: 162, distance: 13.5
click at [554, 162] on div "Thêm chuyến " 04:00 "" at bounding box center [549, 152] width 192 height 31
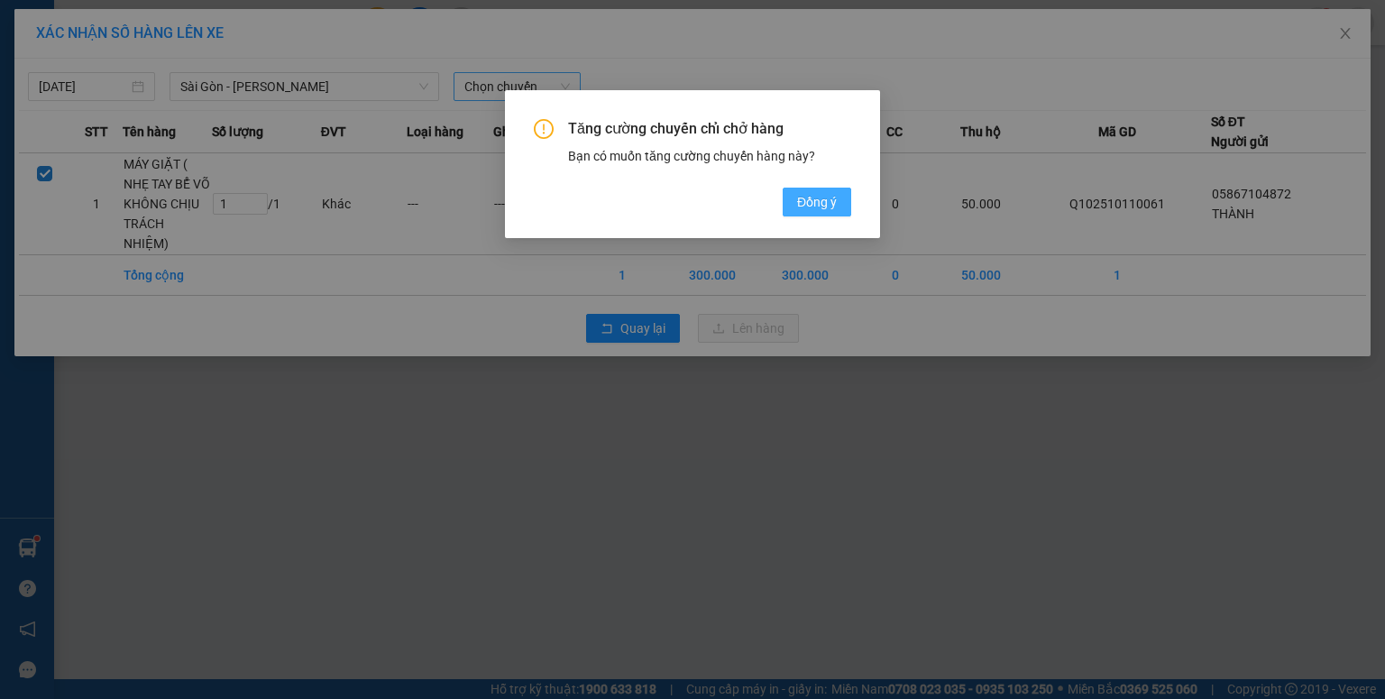
click at [804, 203] on span "Đồng ý" at bounding box center [817, 202] width 40 height 20
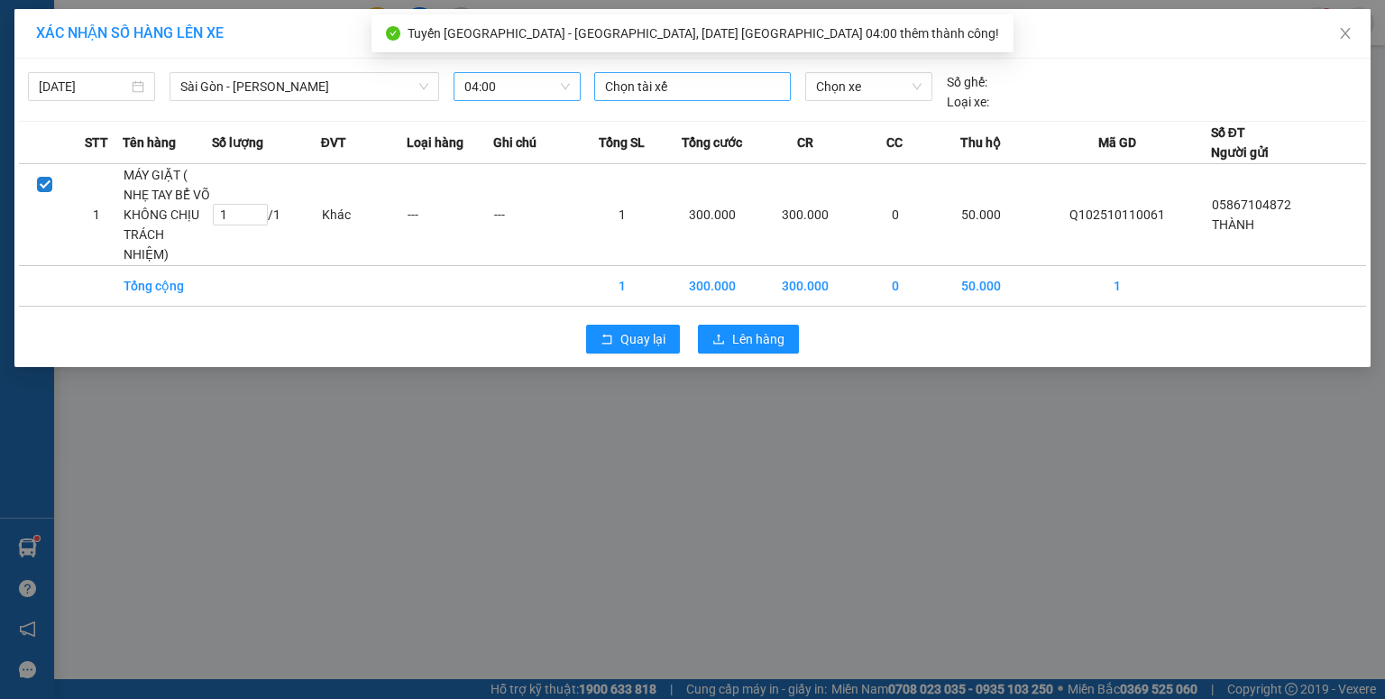
click at [627, 90] on div at bounding box center [693, 87] width 188 height 22
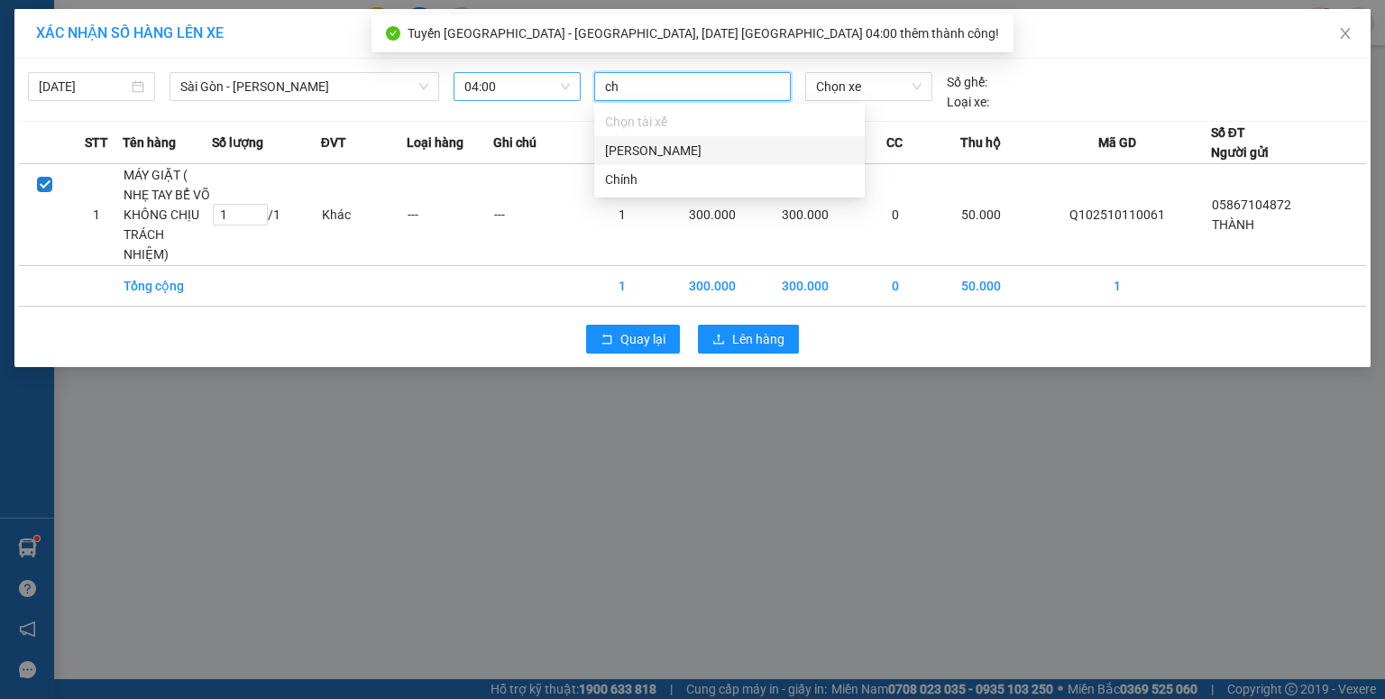
type input "chi"
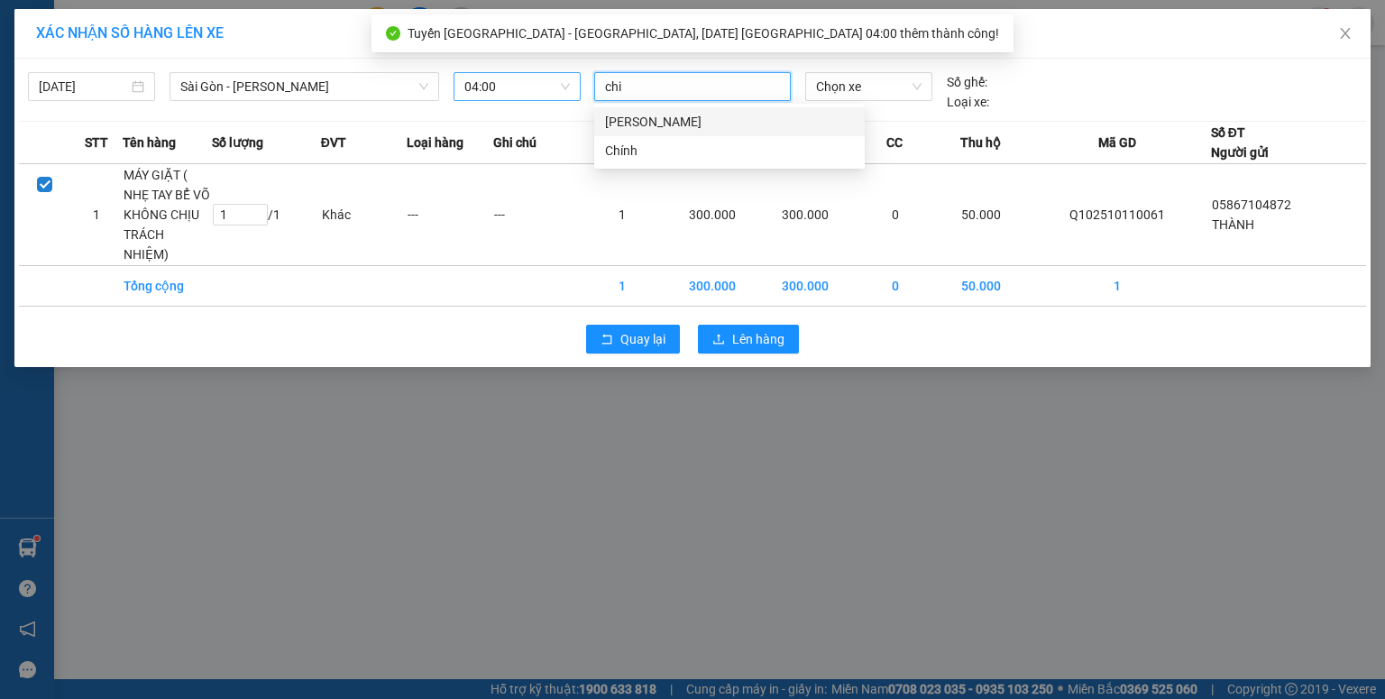
click at [653, 123] on div "[PERSON_NAME]" at bounding box center [729, 122] width 249 height 20
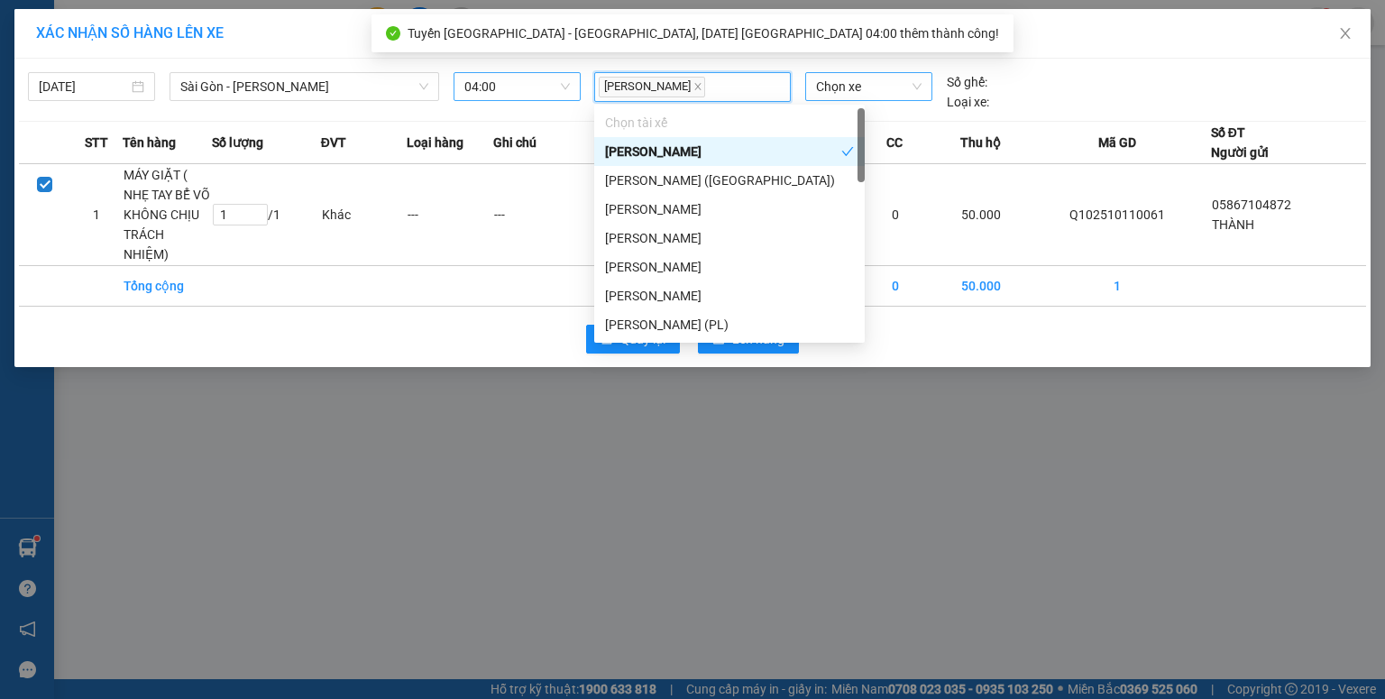
click at [845, 97] on span "Chọn xe" at bounding box center [868, 86] width 105 height 27
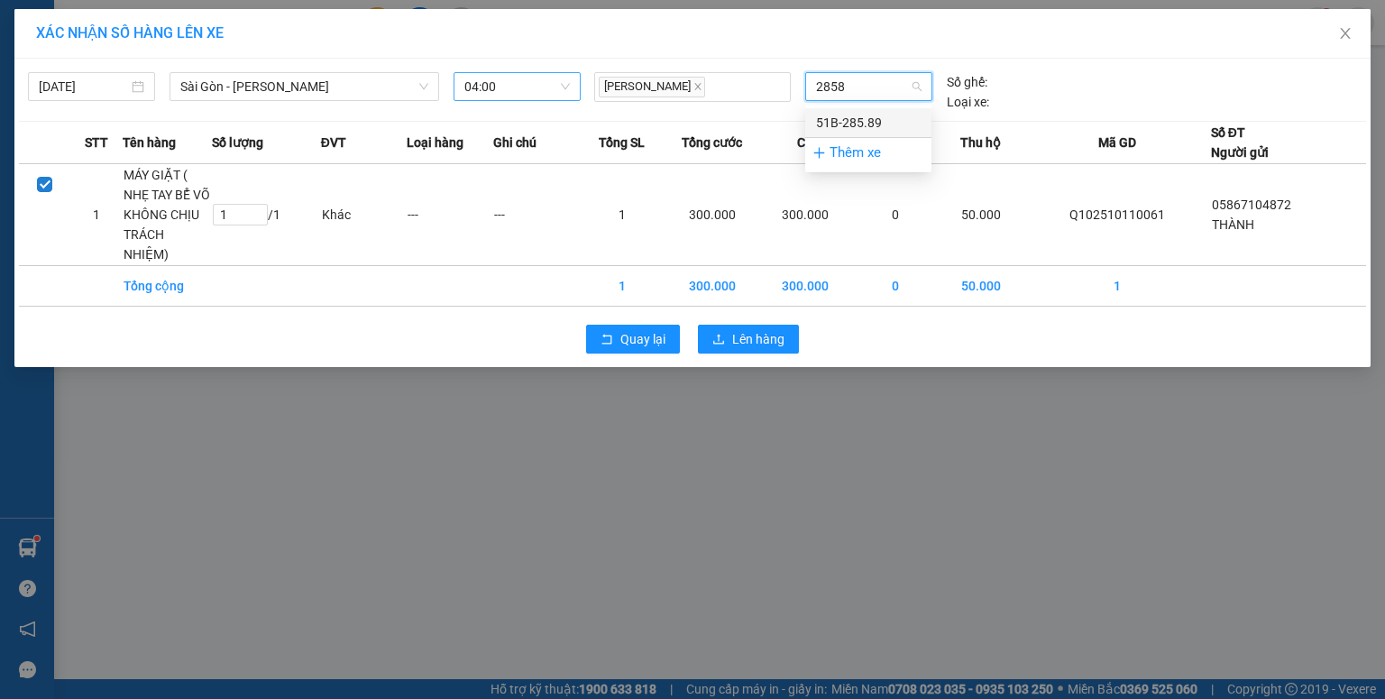
type input "28589"
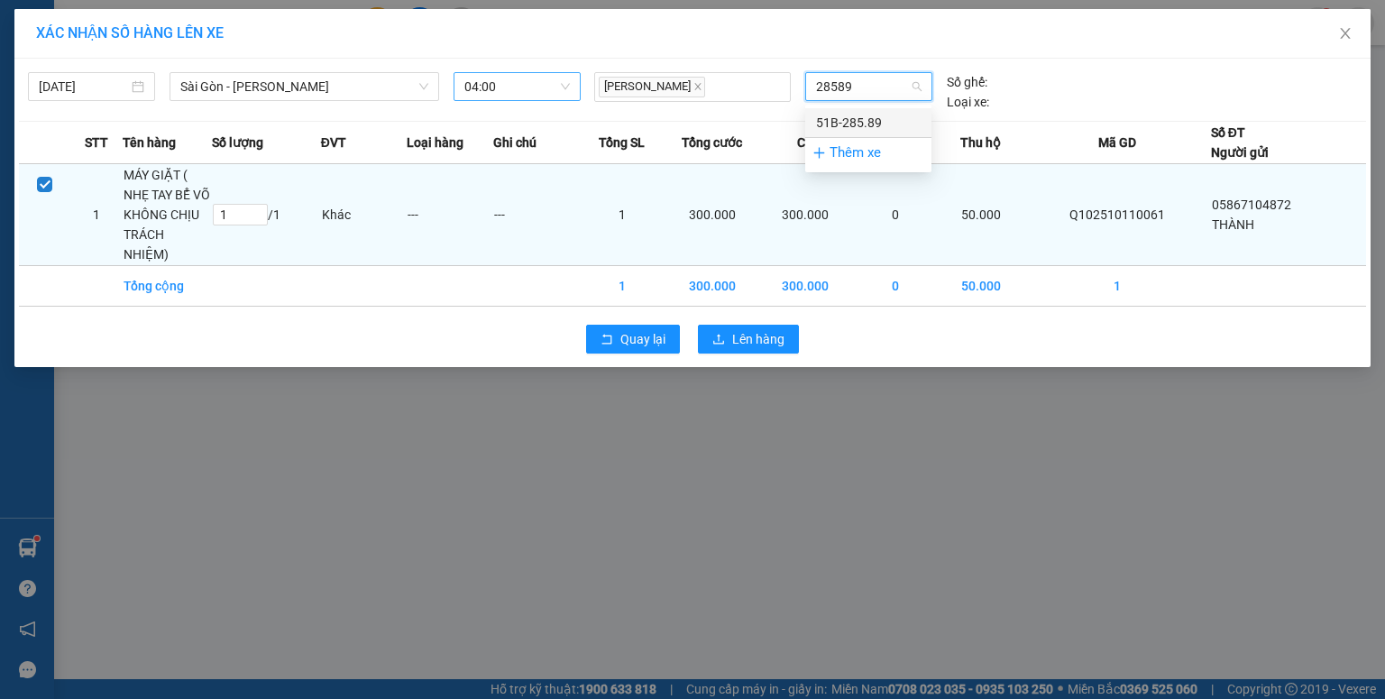
drag, startPoint x: 850, startPoint y: 118, endPoint x: 838, endPoint y: 185, distance: 67.9
click at [850, 119] on div "51B-285.89" at bounding box center [868, 123] width 105 height 20
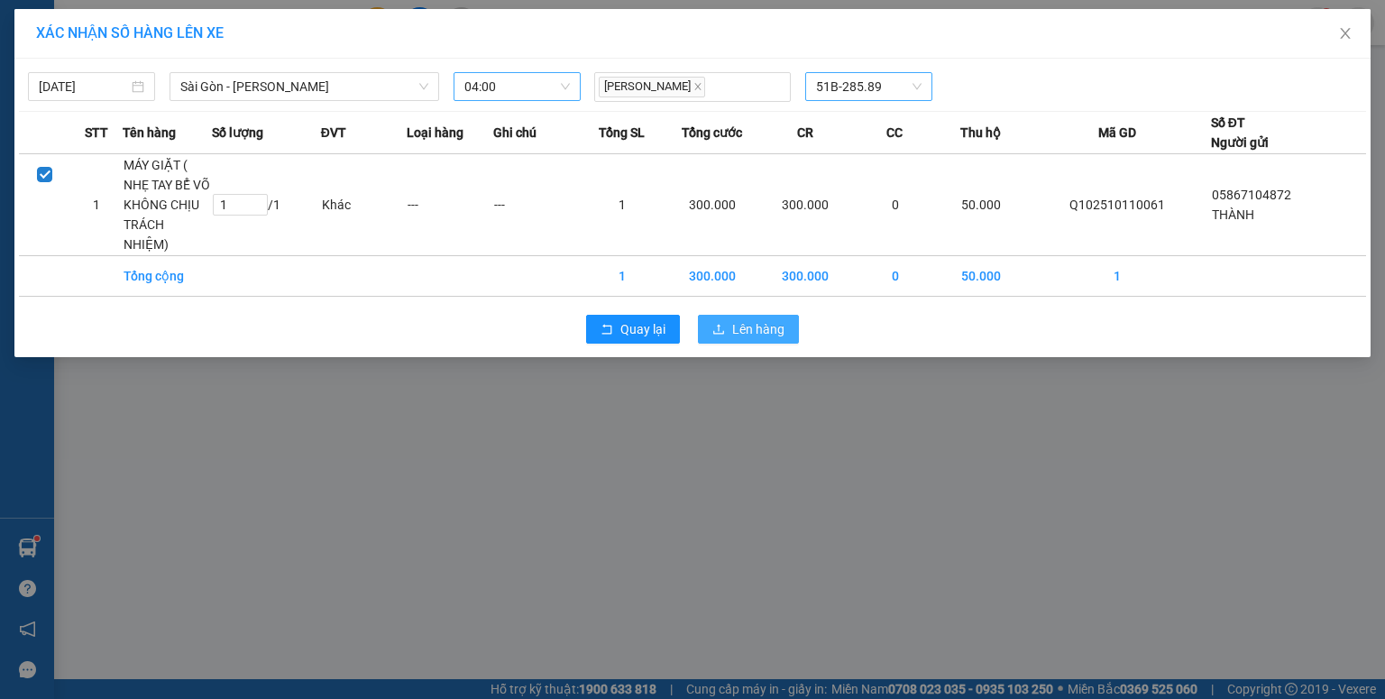
click at [765, 319] on span "Lên hàng" at bounding box center [758, 329] width 52 height 20
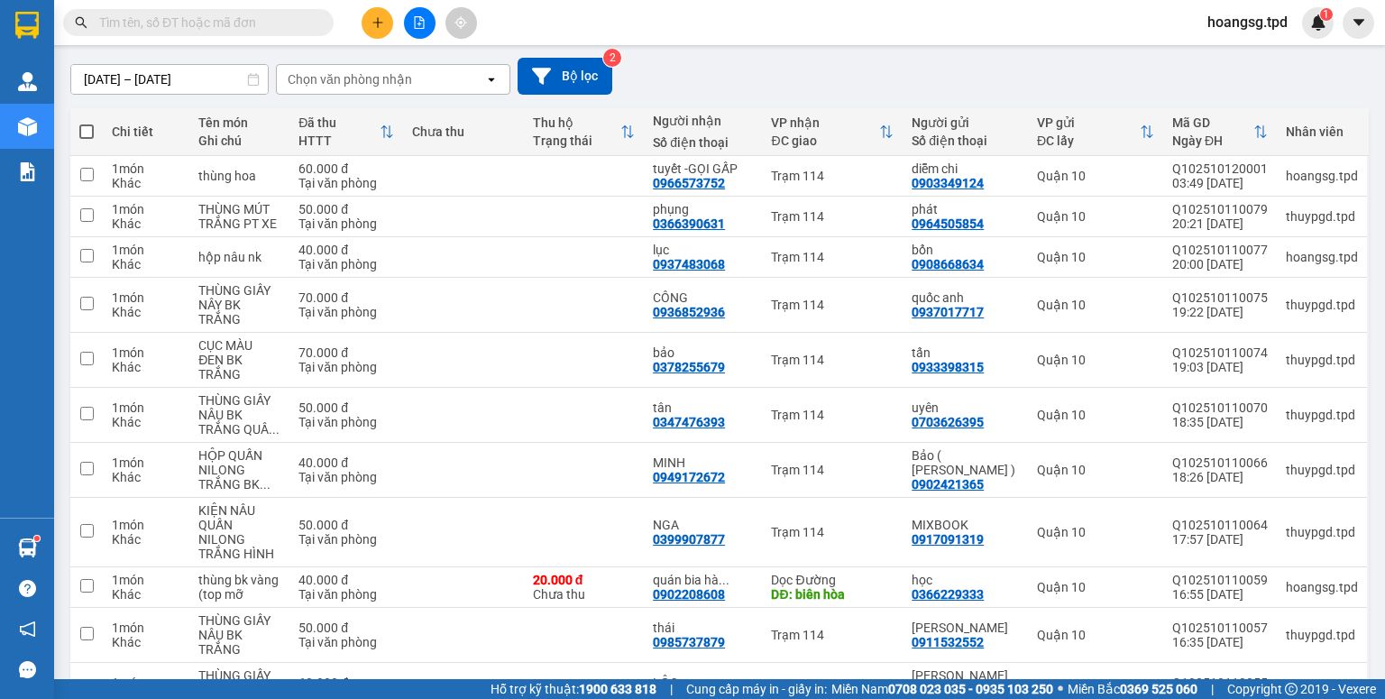
scroll to position [267, 0]
